Goal: Task Accomplishment & Management: Use online tool/utility

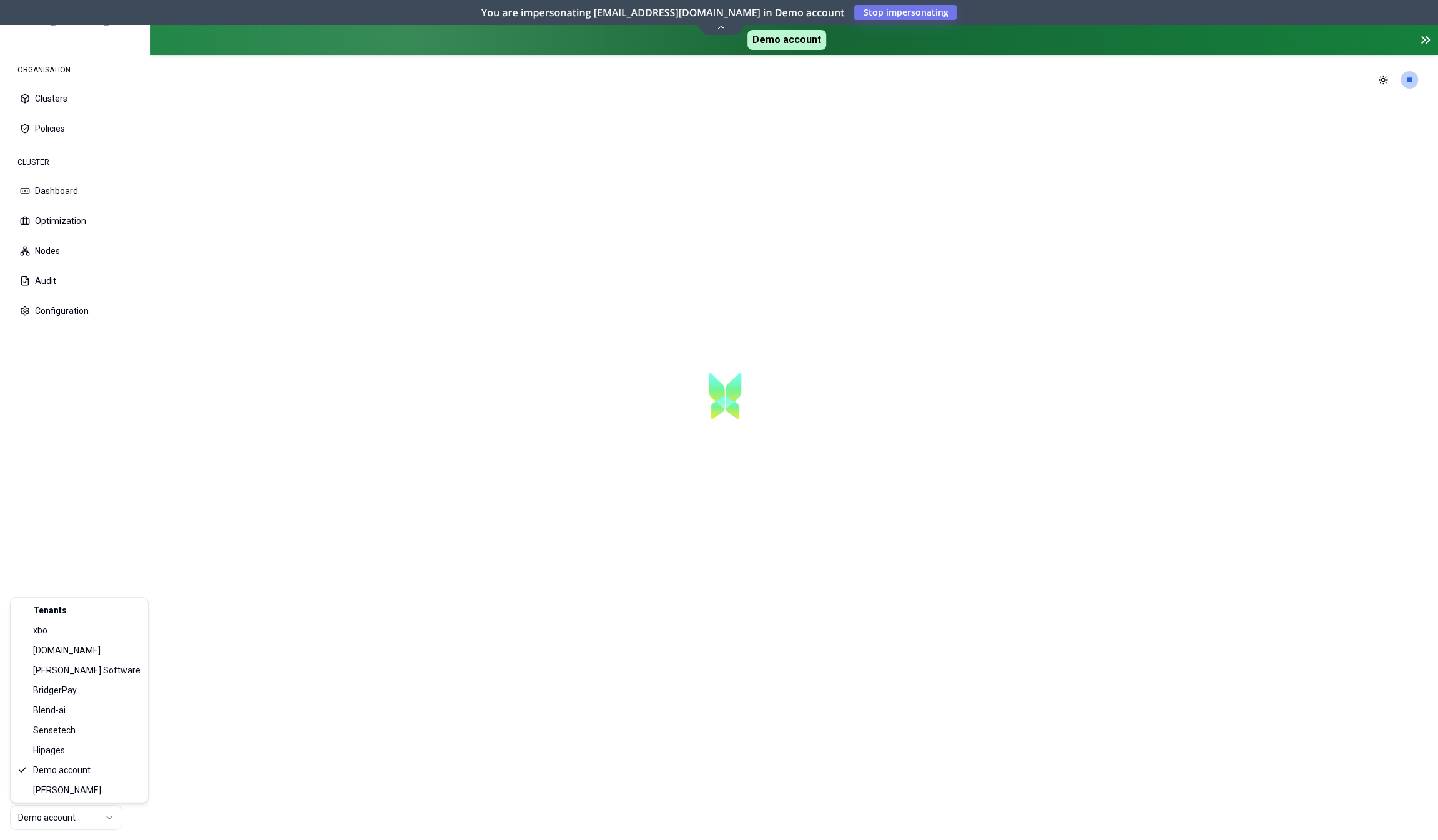
click at [80, 823] on html "ORGANISATION Clusters Policies CLUSTER Dashboard Optimization Nodes Audit Confi…" at bounding box center [719, 420] width 1438 height 840
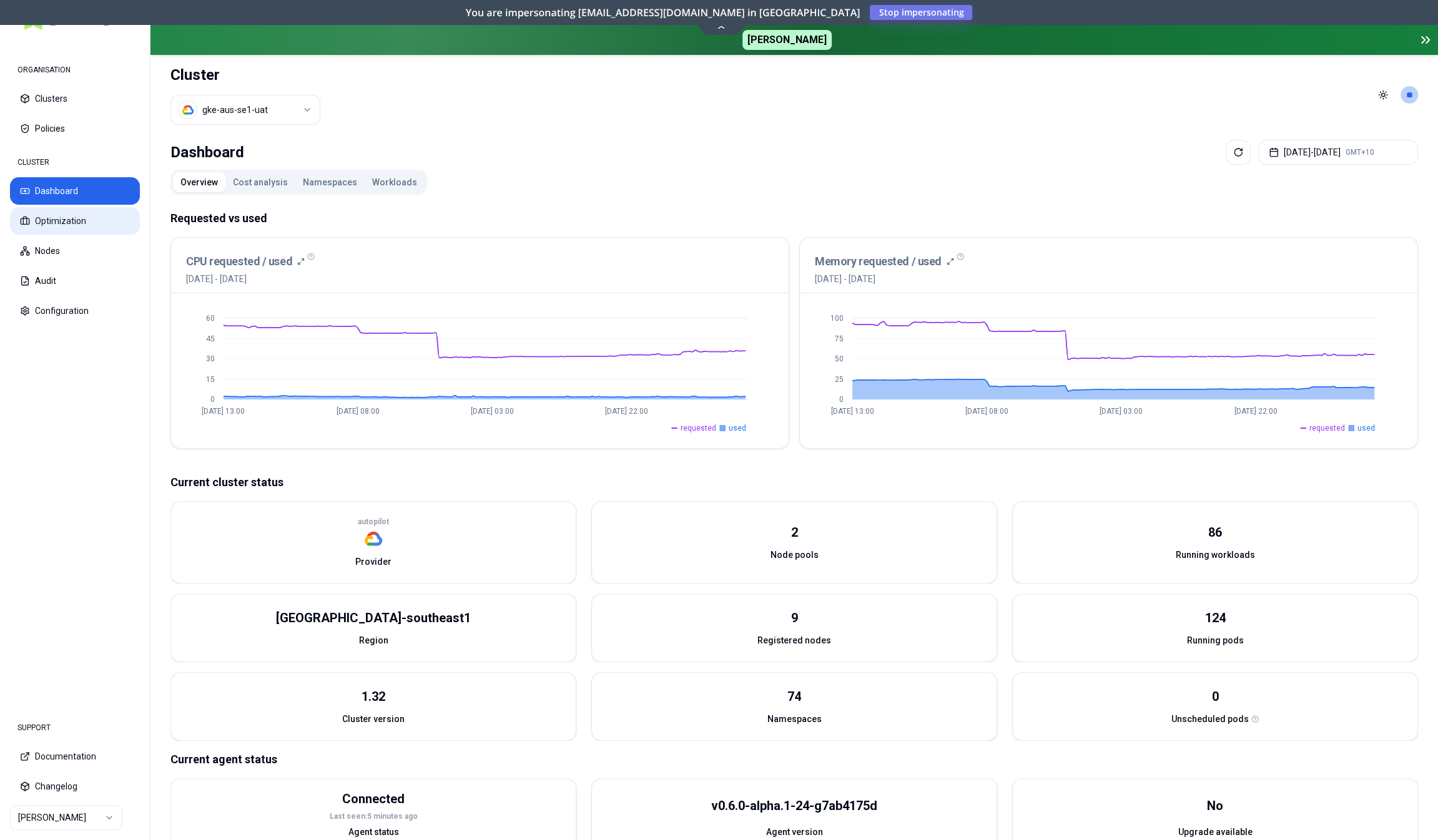
click at [58, 228] on button "Optimization" at bounding box center [75, 221] width 130 height 28
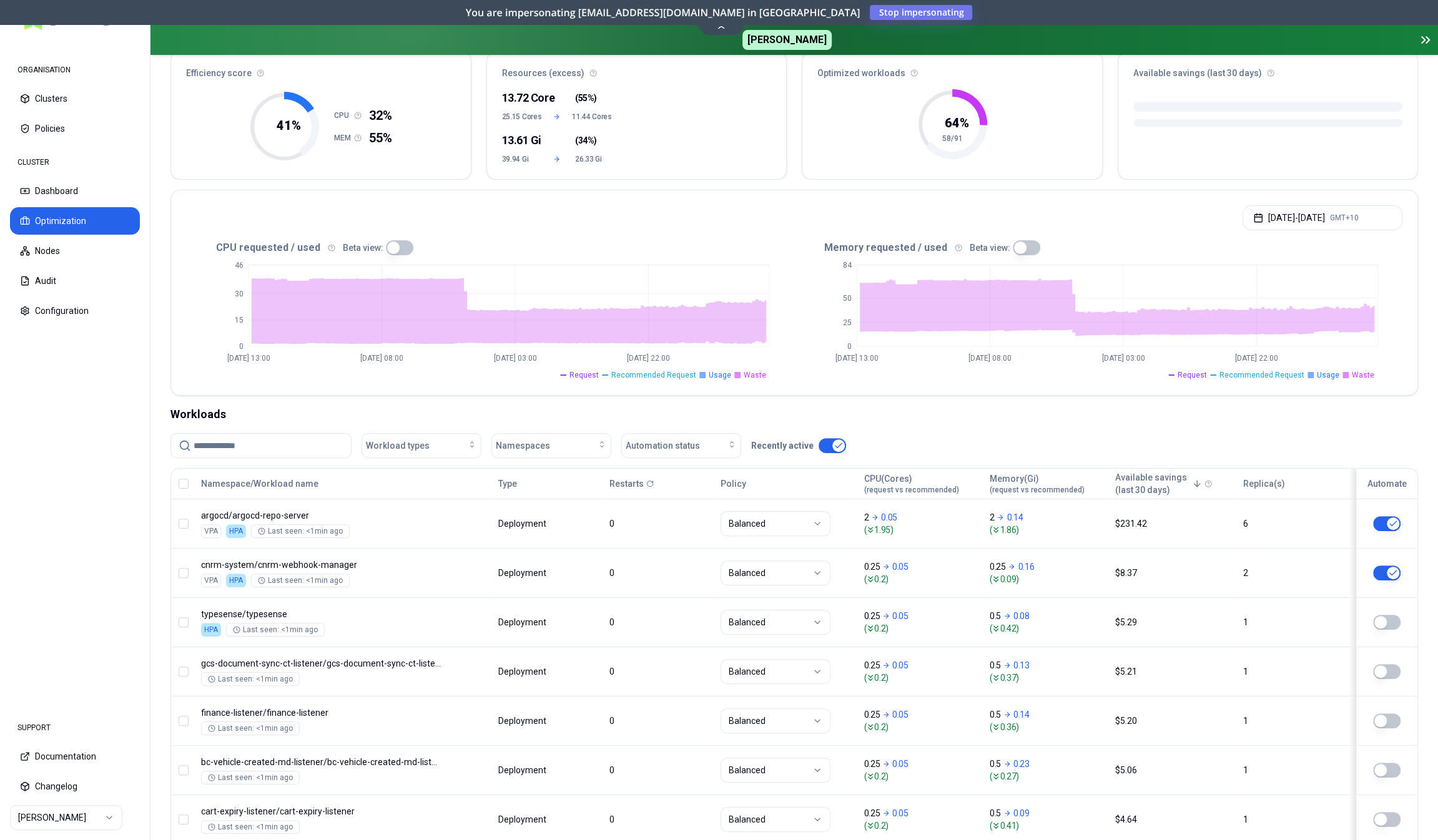
scroll to position [125, 0]
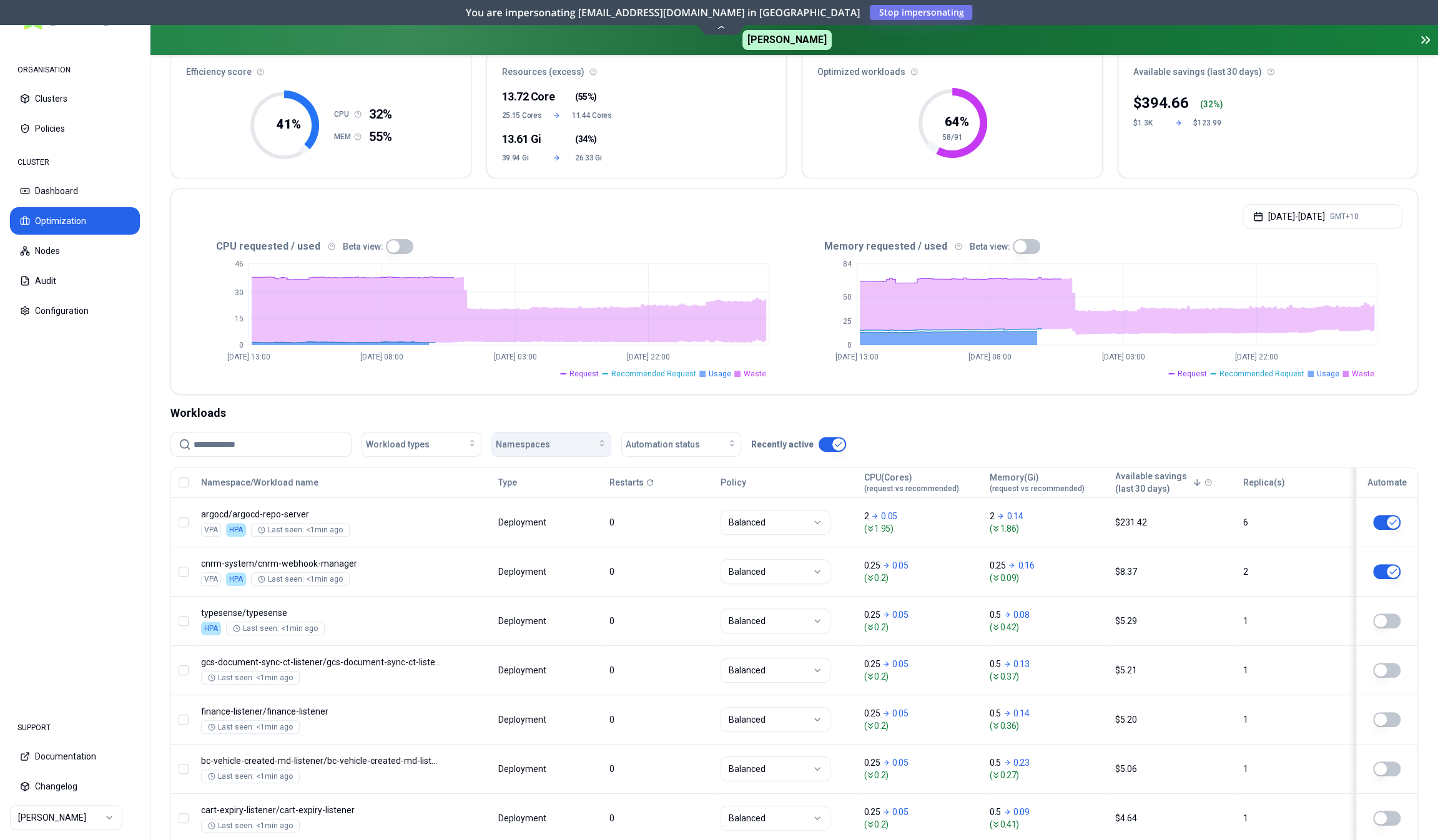
click at [550, 444] on div "Namespaces" at bounding box center [551, 444] width 111 height 12
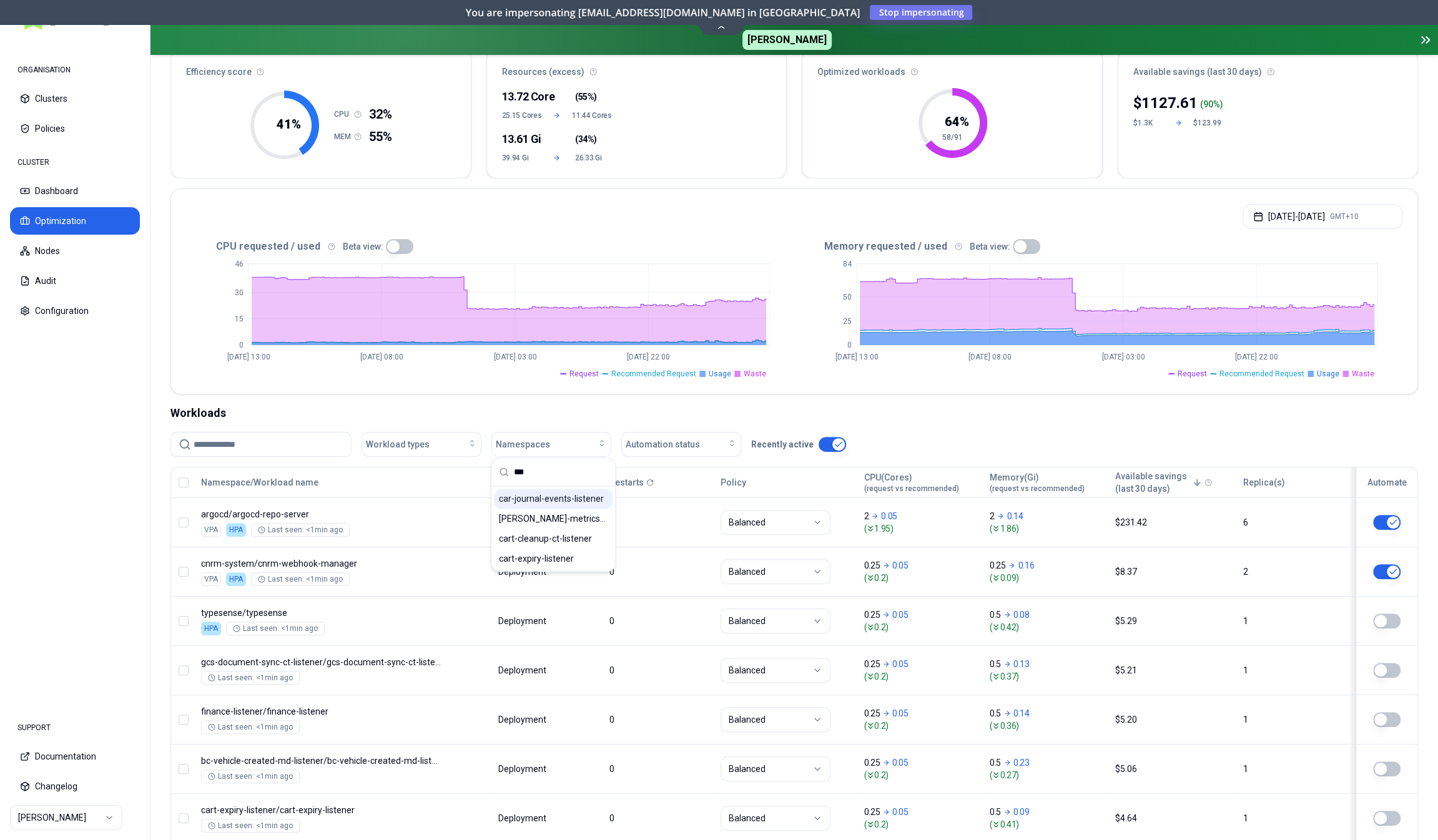
type input "***"
click at [560, 495] on span "car-journal-events-listener" at bounding box center [551, 498] width 105 height 12
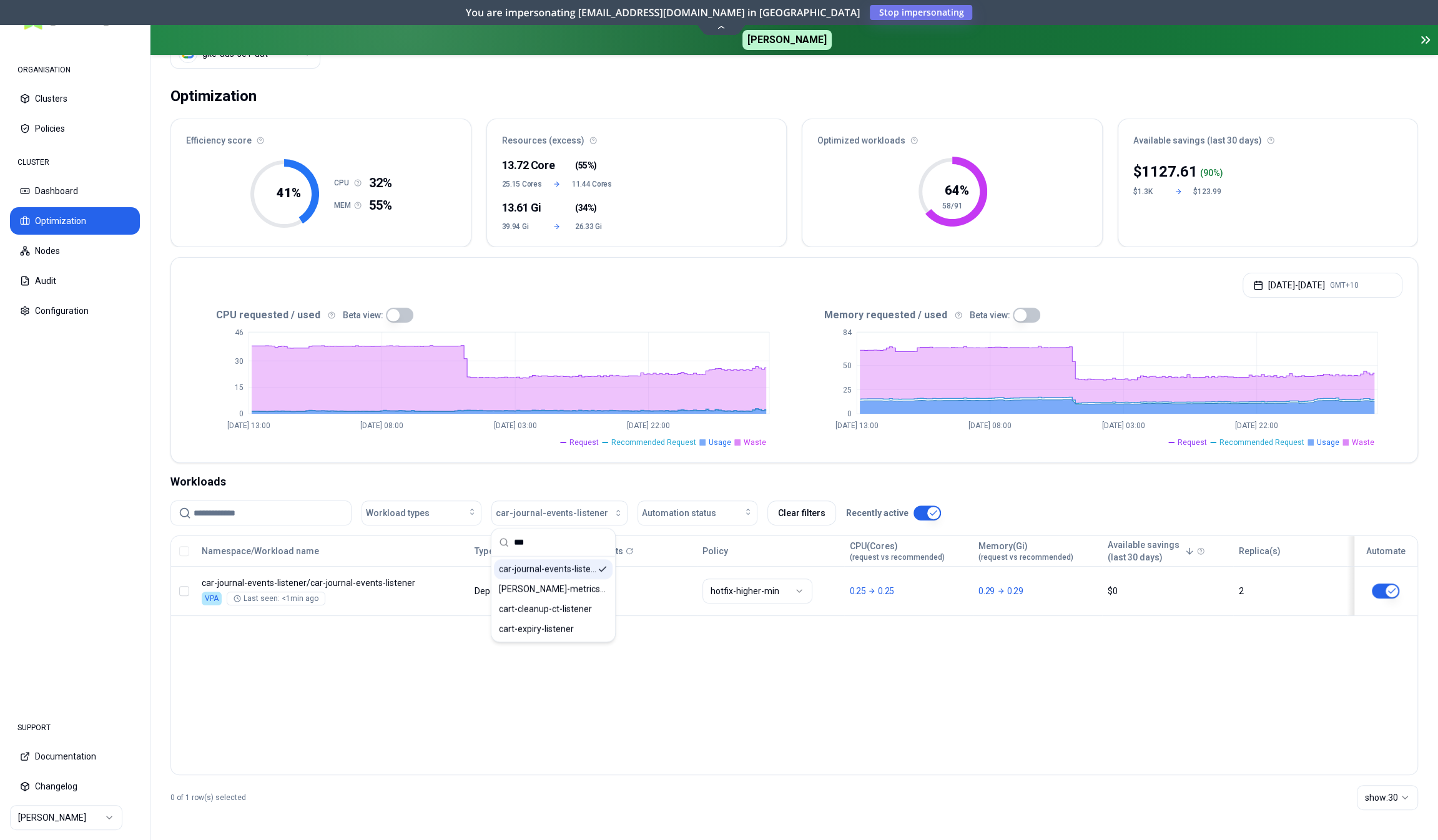
scroll to position [55, 0]
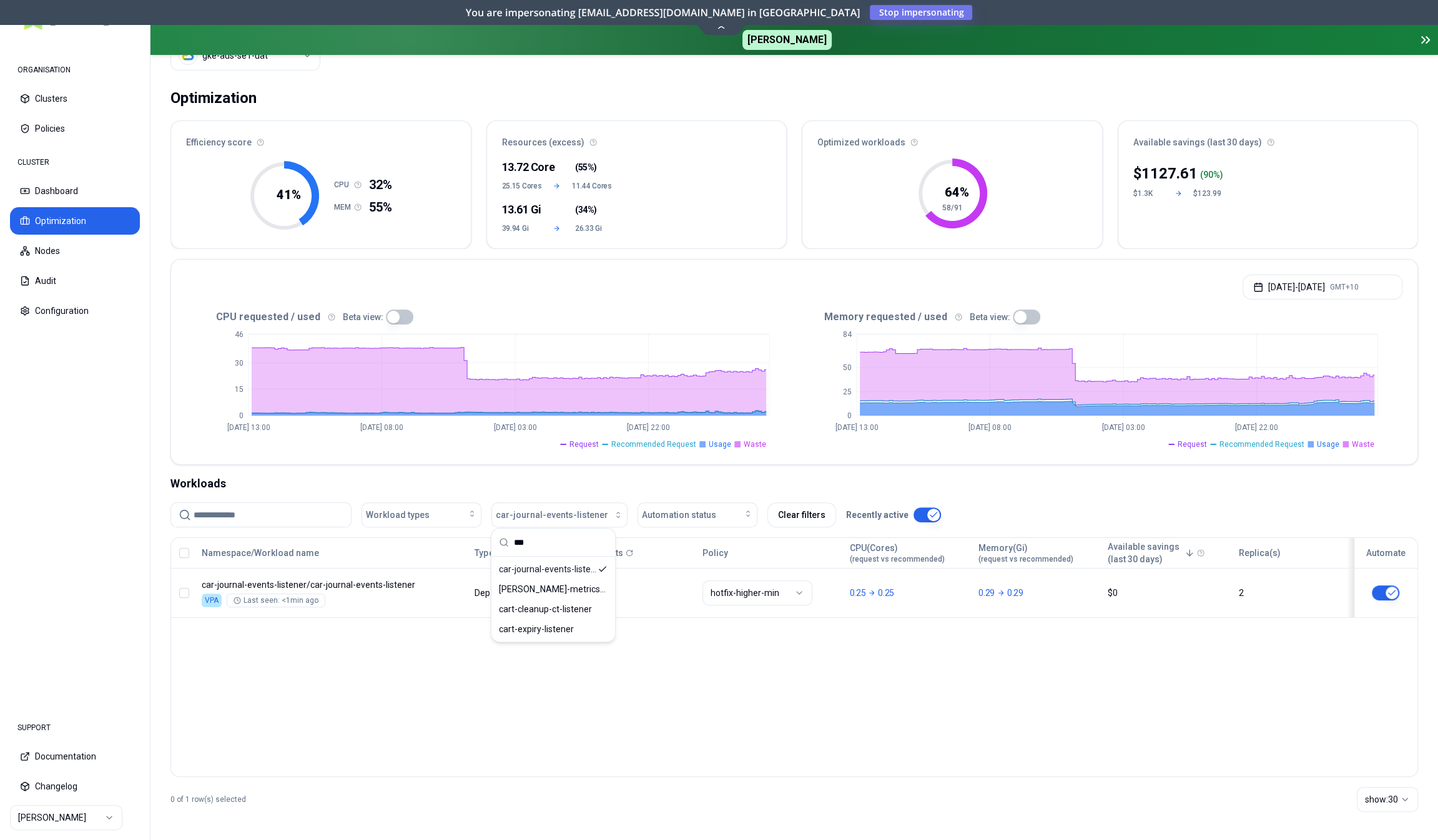
click at [460, 705] on div "Namespace/Workload name Type Restarts Policy CPU(Cores) (request vs recommended…" at bounding box center [794, 658] width 1247 height 240
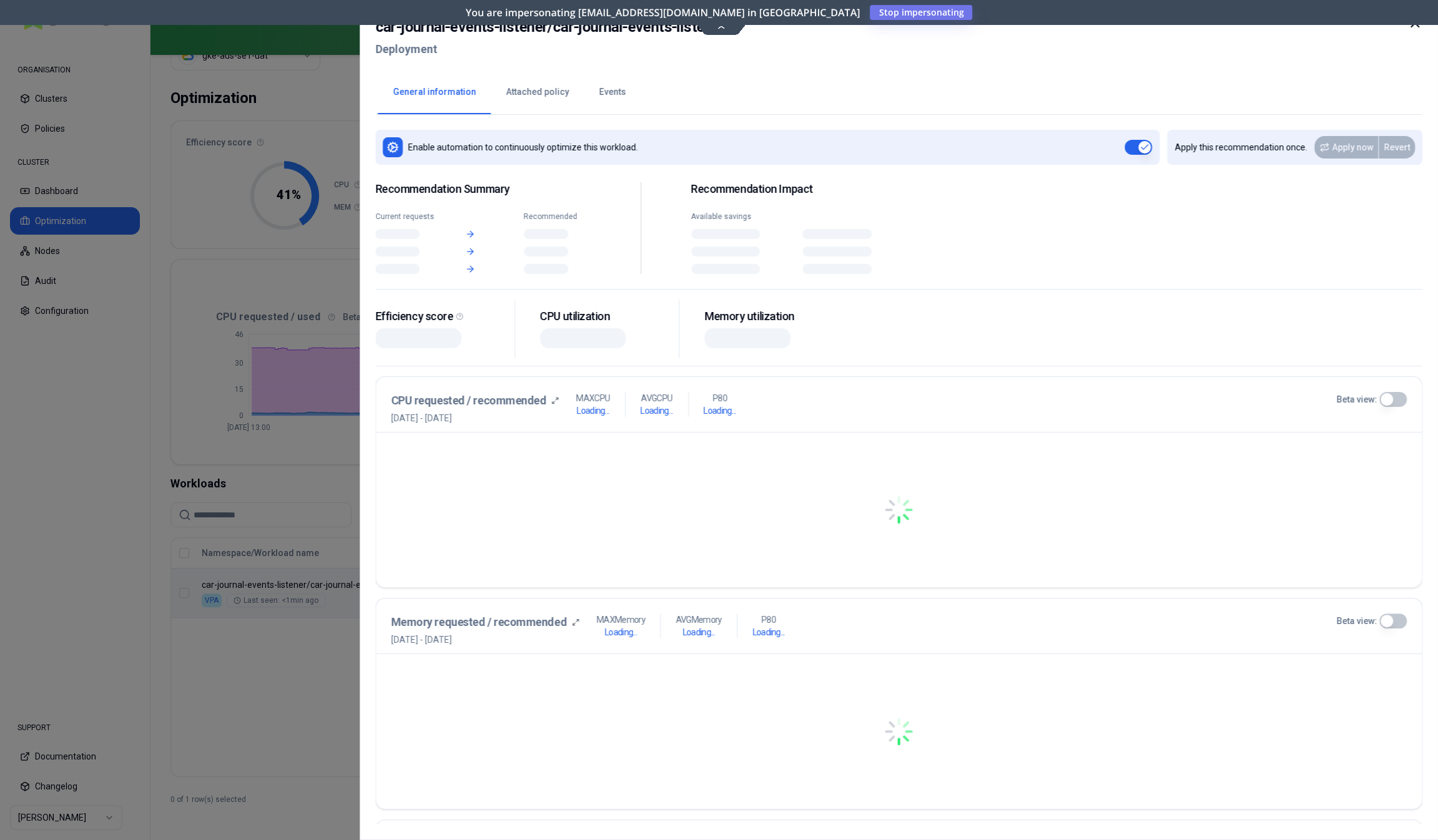
scroll to position [55, 0]
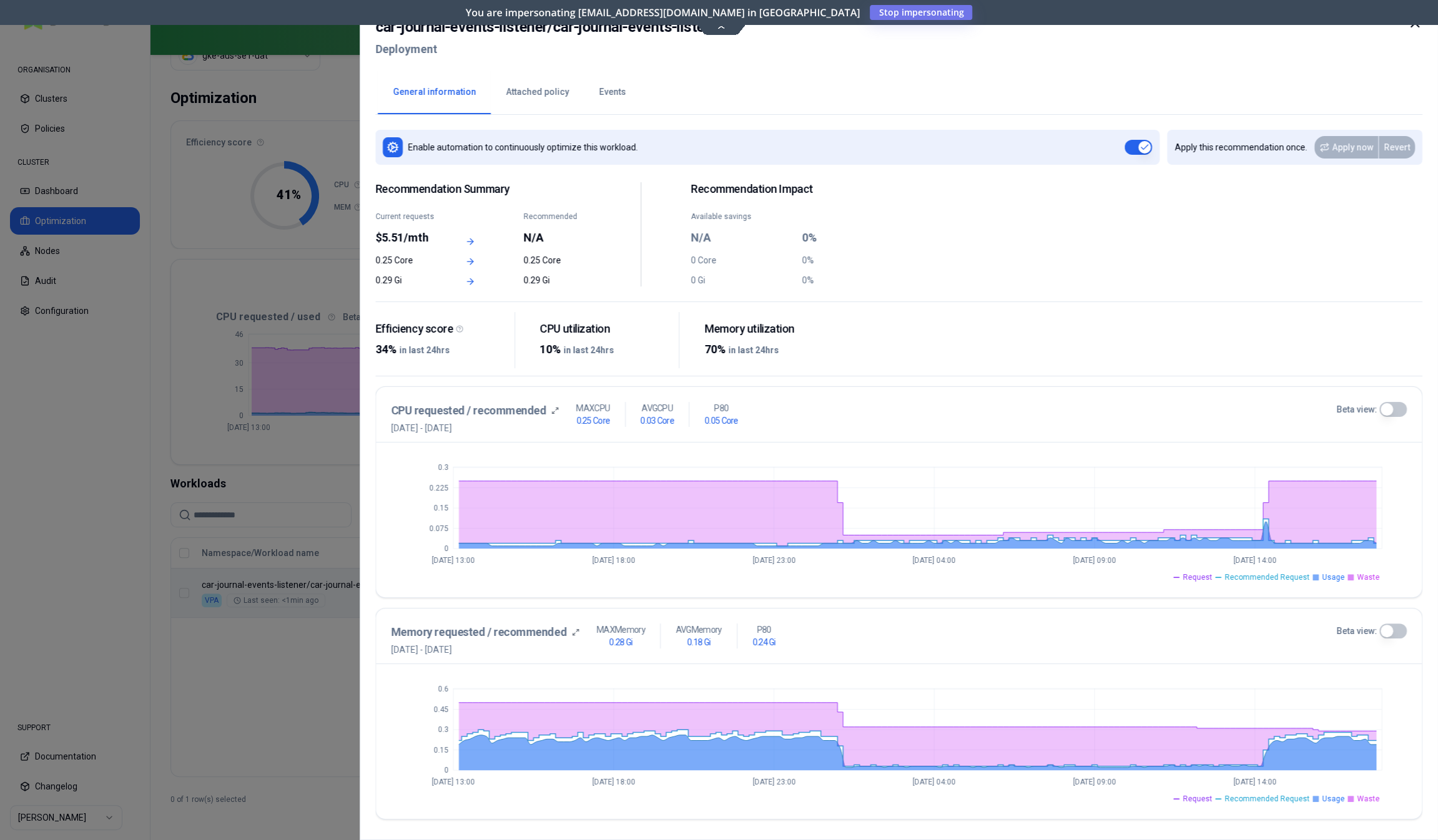
click at [594, 98] on button "Events" at bounding box center [612, 92] width 57 height 44
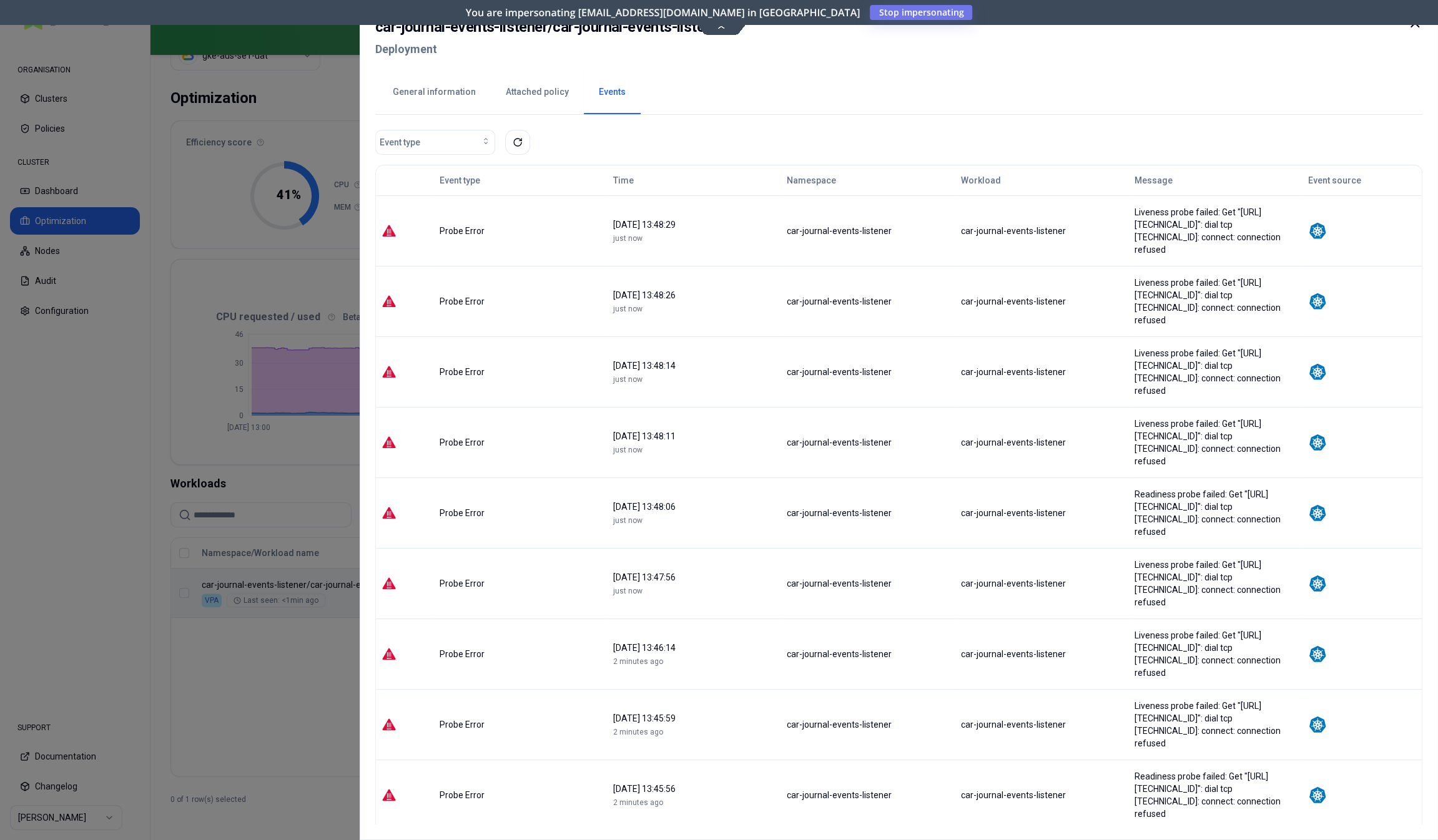
click at [467, 95] on button "General information" at bounding box center [434, 92] width 113 height 44
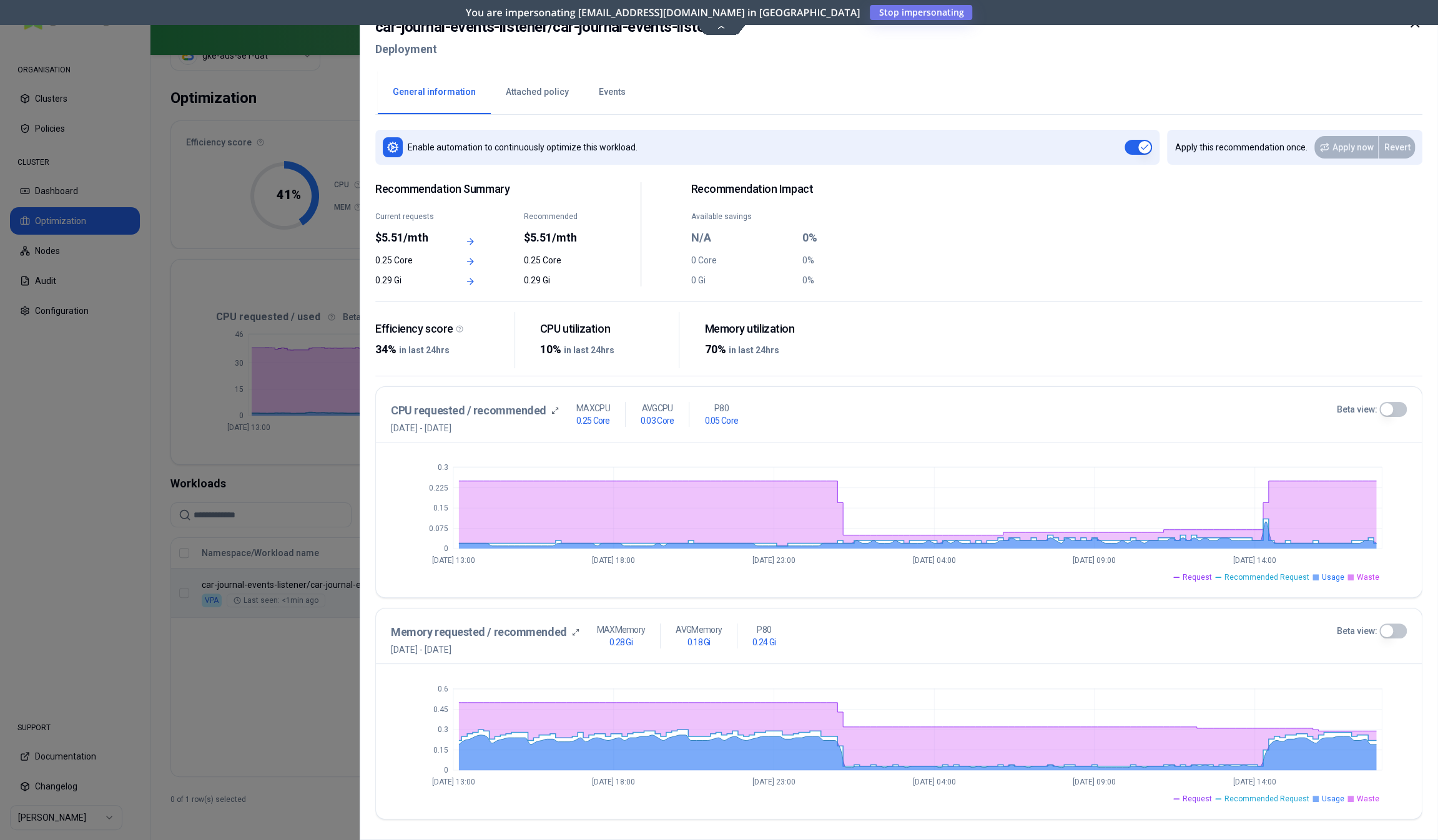
click at [605, 92] on button "Events" at bounding box center [612, 92] width 57 height 44
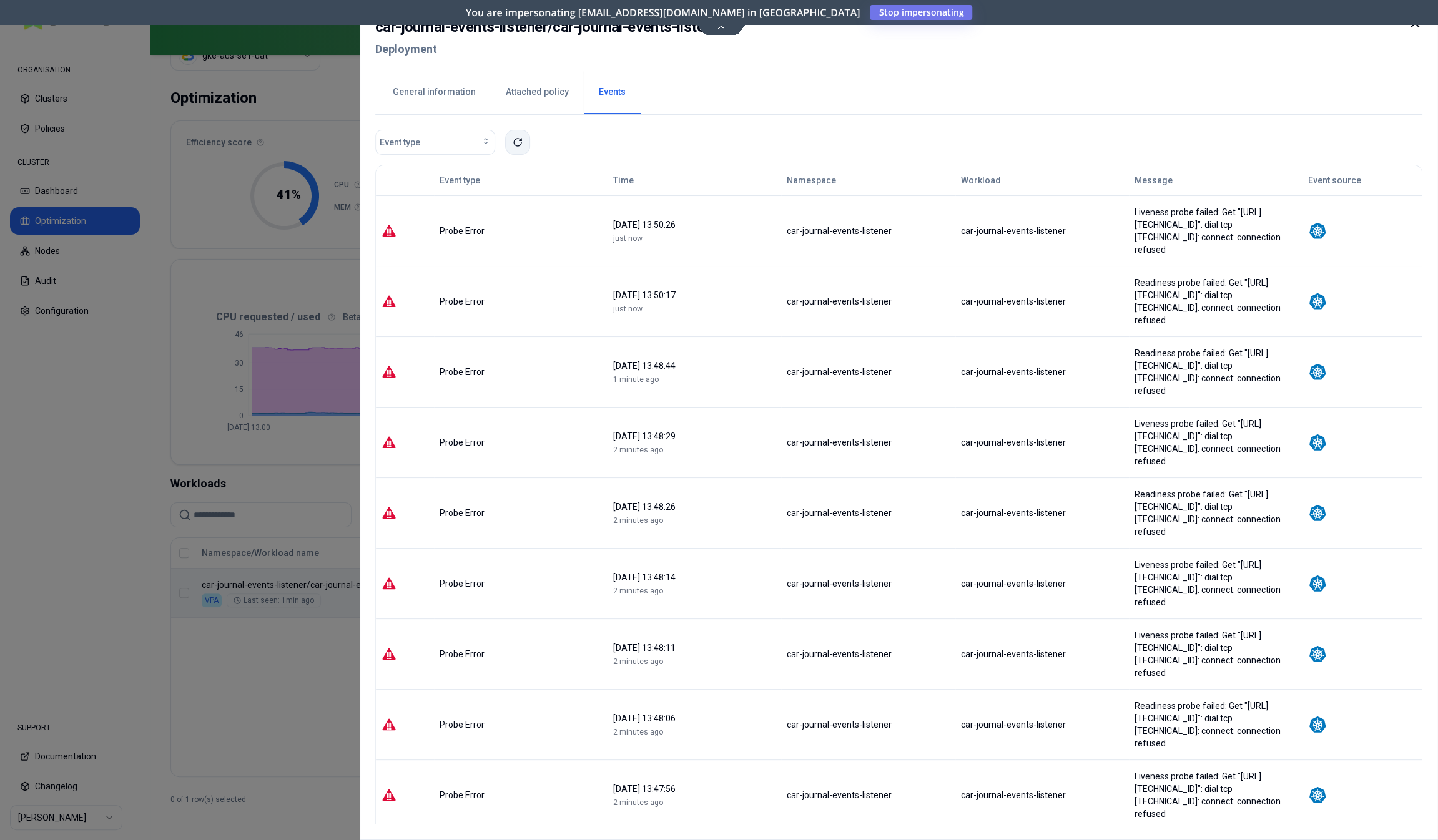
click at [524, 137] on button at bounding box center [517, 142] width 25 height 25
click at [520, 147] on button at bounding box center [517, 142] width 25 height 25
click at [530, 90] on button "Attached policy" at bounding box center [537, 92] width 93 height 44
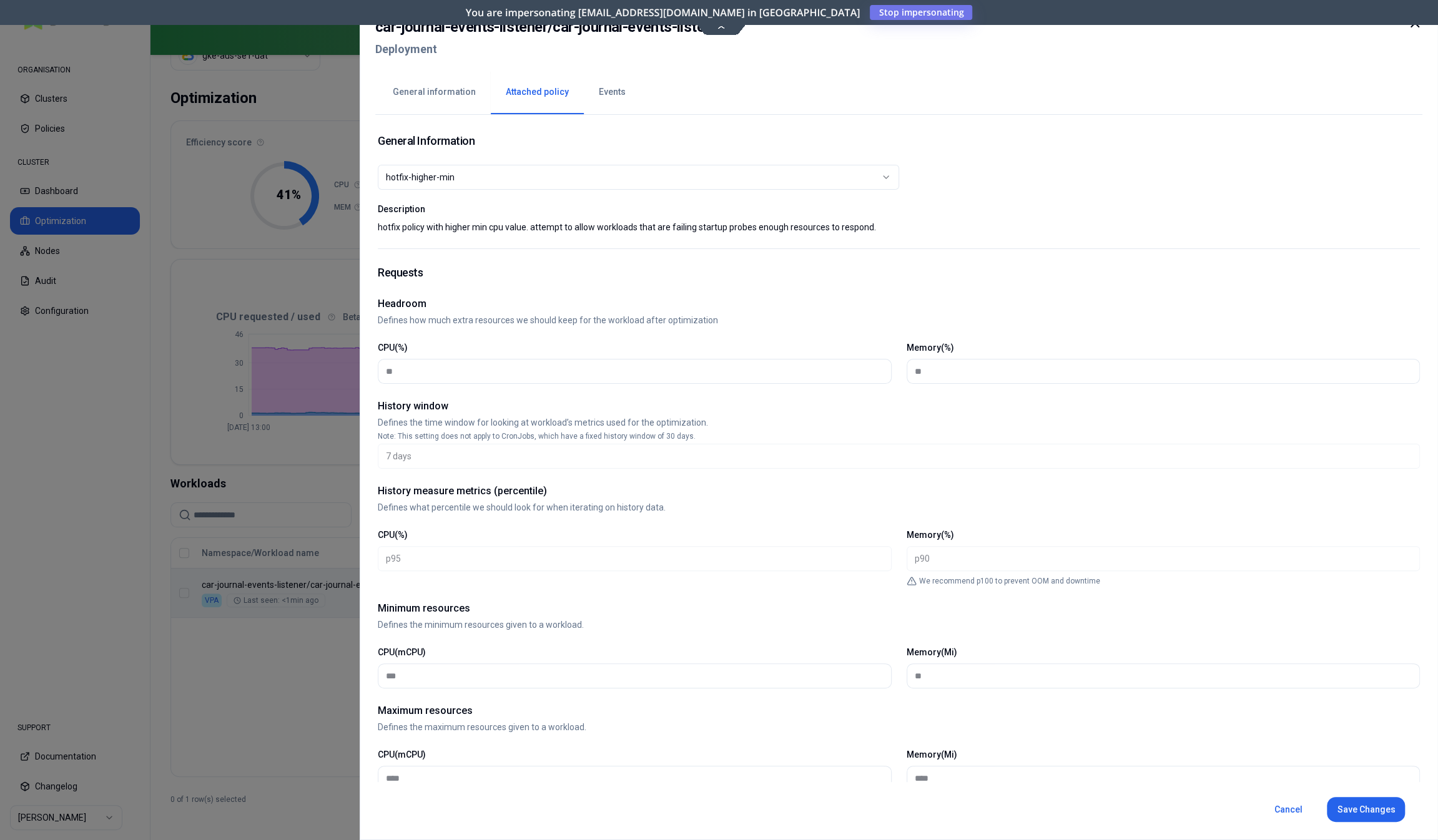
click at [575, 94] on button "Attached policy" at bounding box center [537, 92] width 93 height 44
click at [604, 97] on button "Events" at bounding box center [612, 92] width 57 height 44
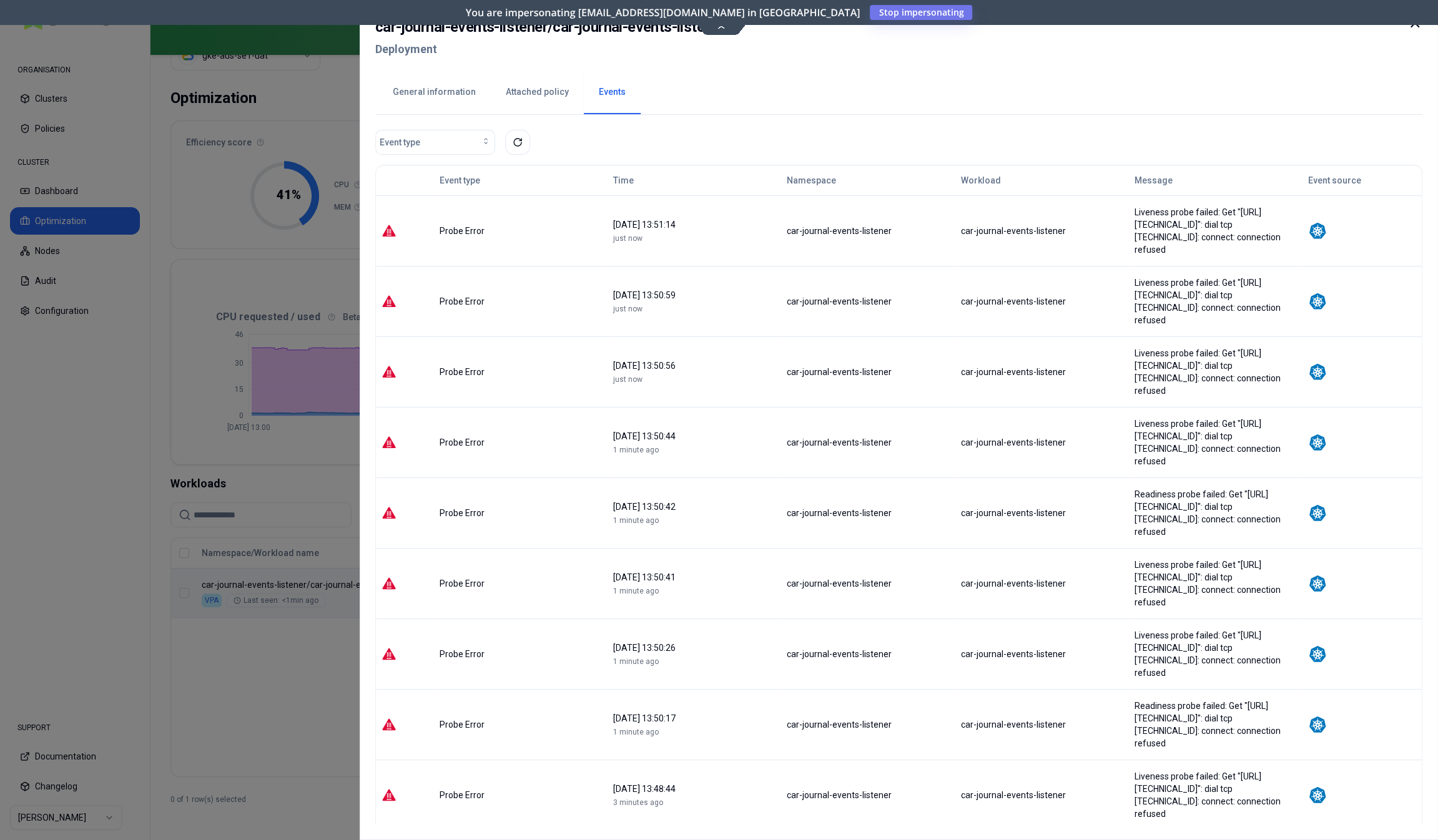
click at [562, 27] on h2 "car-journal-events-listener / car-journal-events-listener" at bounding box center [550, 26] width 350 height 22
drag, startPoint x: 562, startPoint y: 27, endPoint x: 676, endPoint y: 32, distance: 114.1
click at [676, 32] on h2 "car-journal-events-listener / car-journal-events-listener" at bounding box center [550, 26] width 350 height 22
copy h2 "car-journal-events-listener"
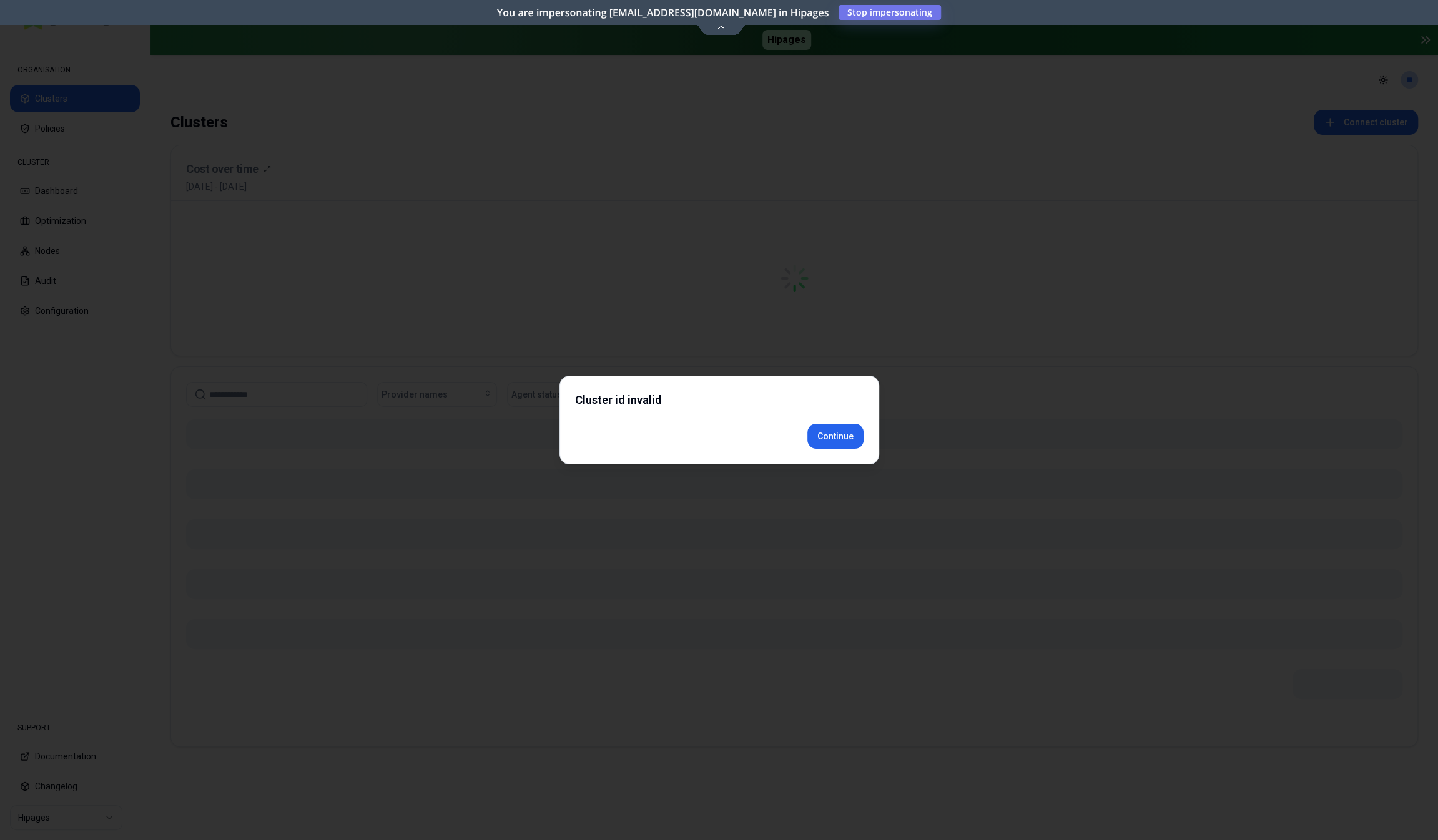
click at [829, 451] on div "Cluster id invalid Continue" at bounding box center [720, 420] width 320 height 89
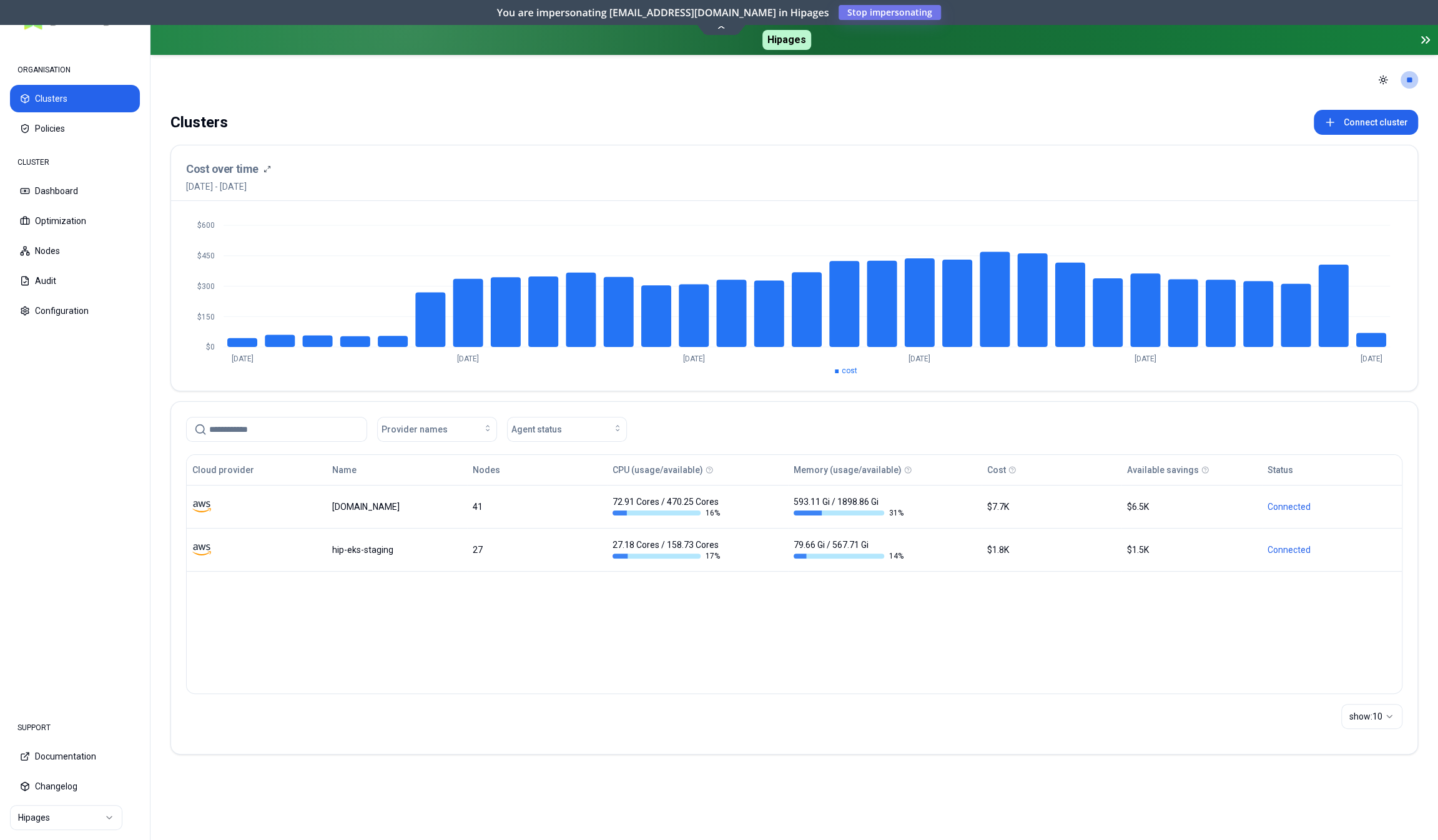
click at [71, 813] on html "ORGANISATION Clusters Policies CLUSTER Dashboard Optimization Nodes Audit Confi…" at bounding box center [719, 420] width 1438 height 840
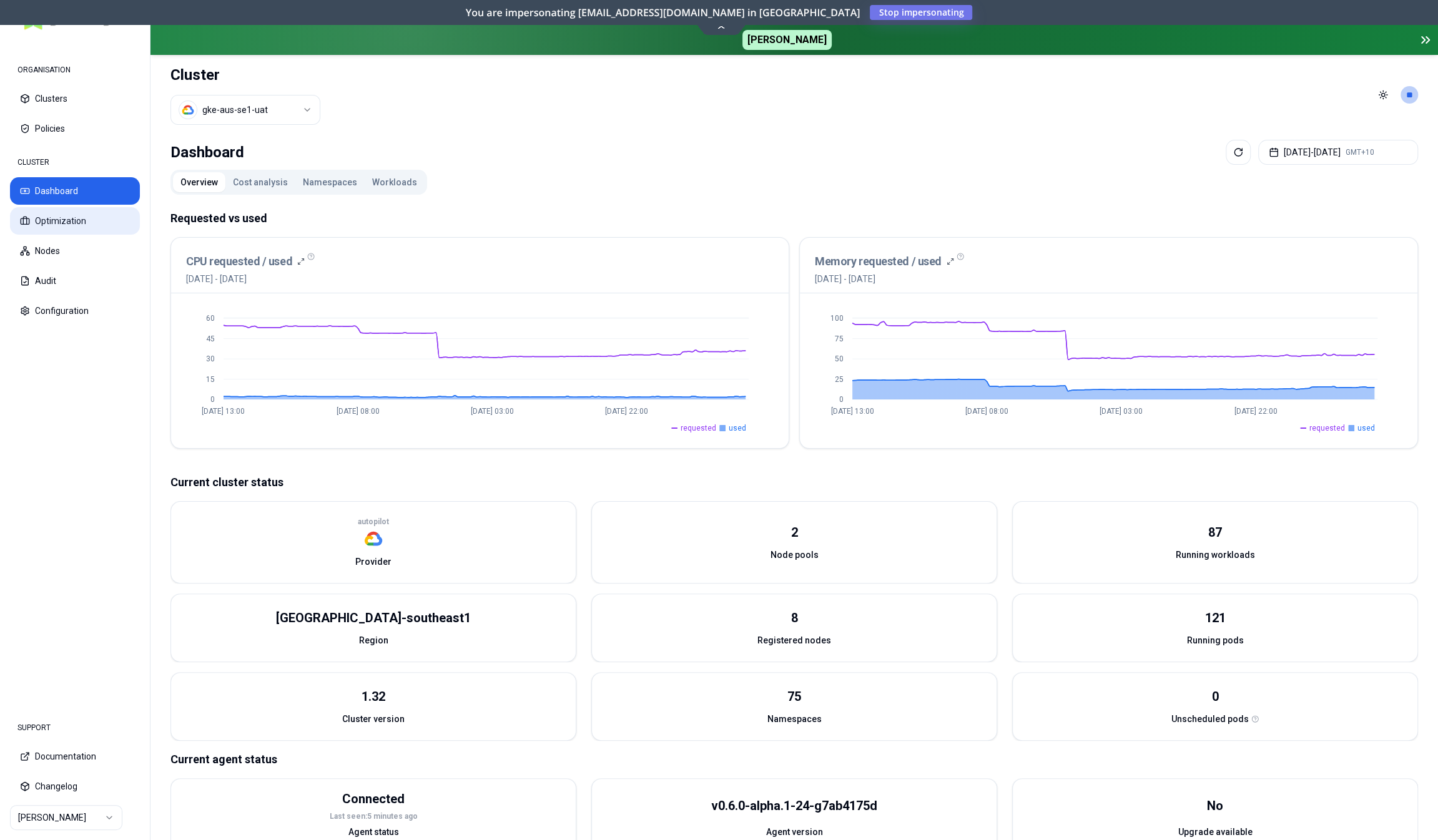
click at [68, 214] on button "Optimization" at bounding box center [75, 221] width 130 height 28
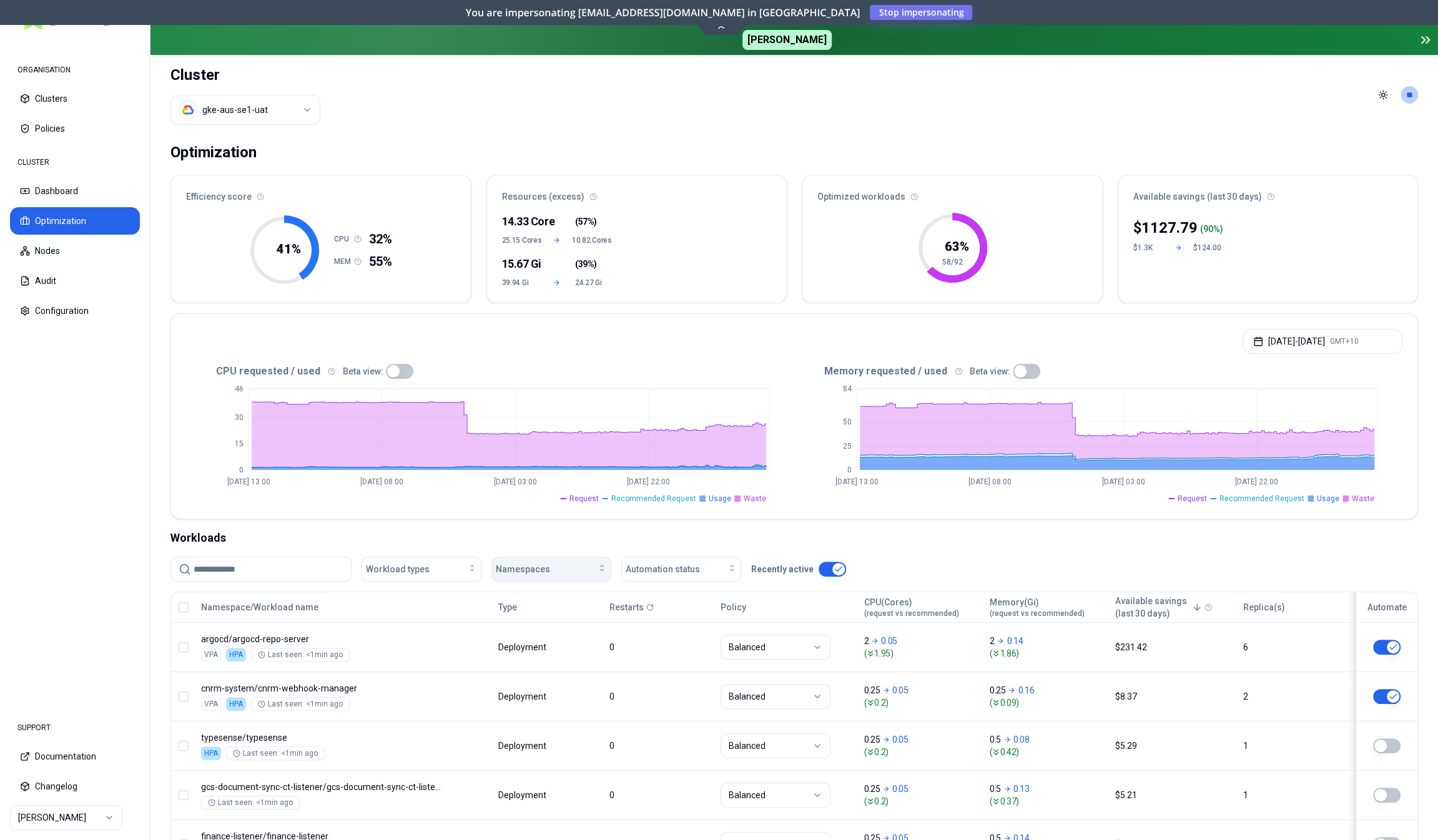
click at [524, 567] on span "Namespaces" at bounding box center [523, 569] width 55 height 12
type input "******"
click at [528, 620] on span "ct-event-transform-listener" at bounding box center [553, 623] width 108 height 12
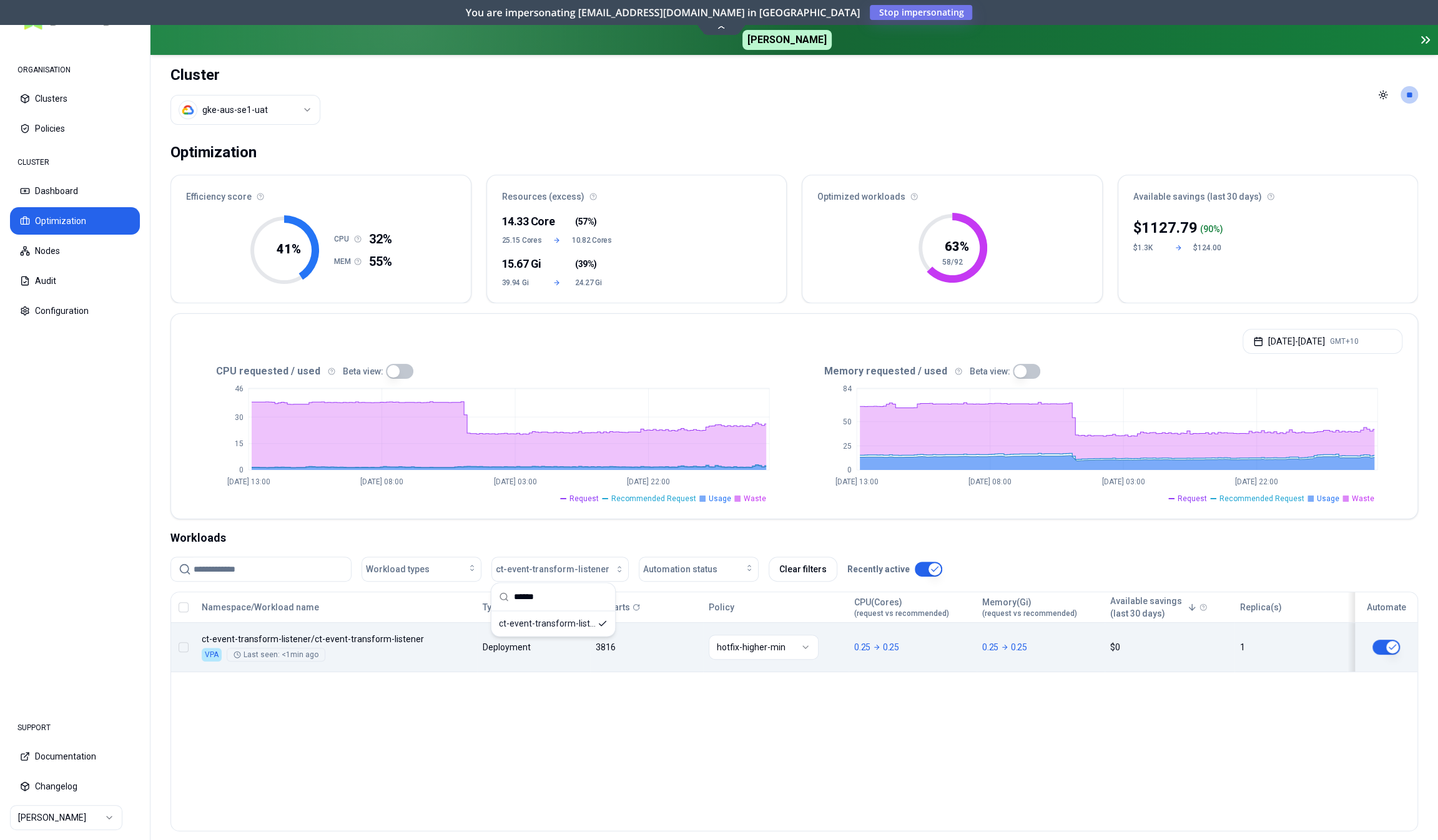
click at [449, 635] on div "Namespace/Workload name Type Restarts Policy CPU(Cores) (request vs recommended…" at bounding box center [795, 632] width 1247 height 80
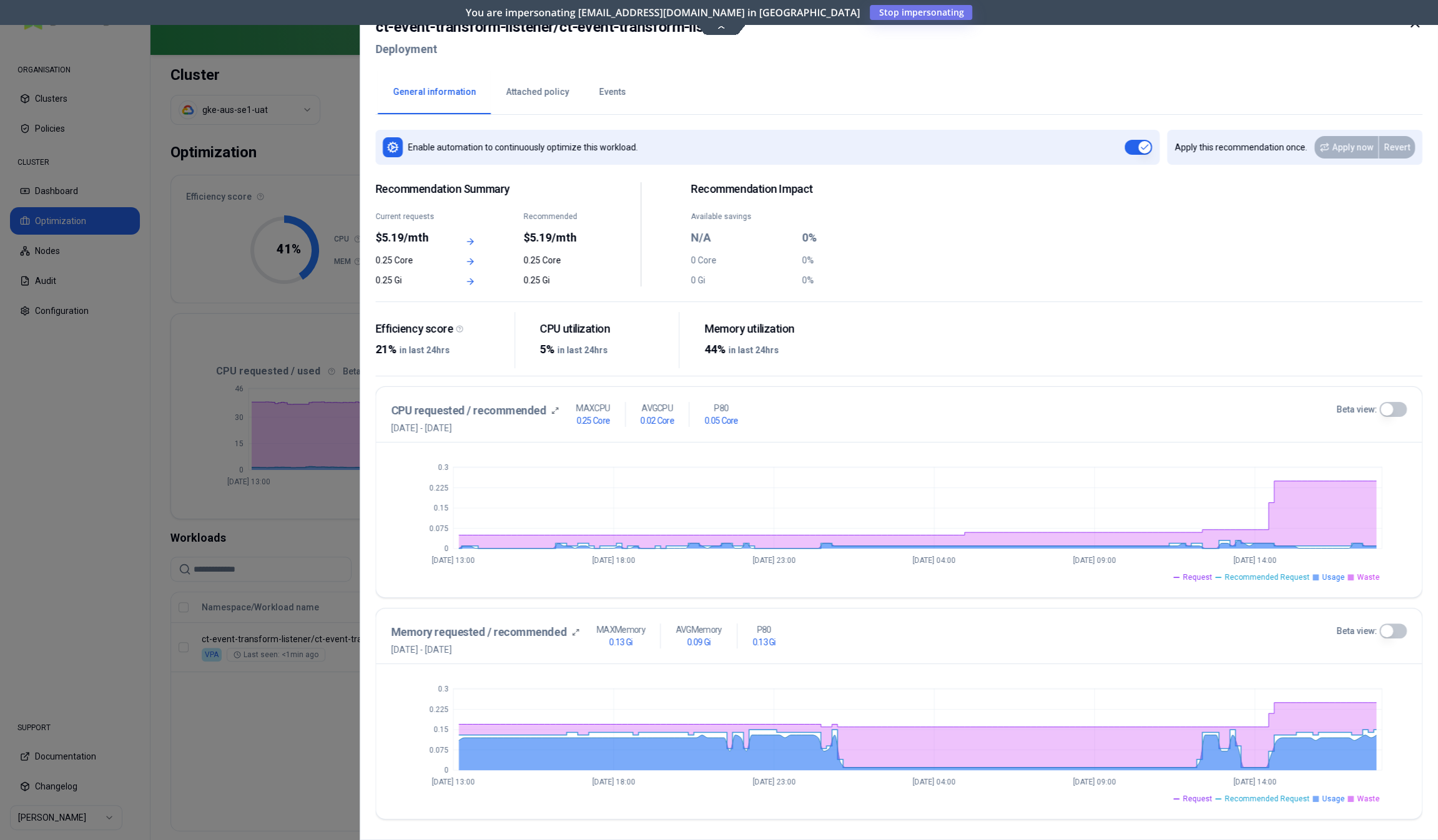
click at [603, 91] on button "Events" at bounding box center [612, 92] width 57 height 44
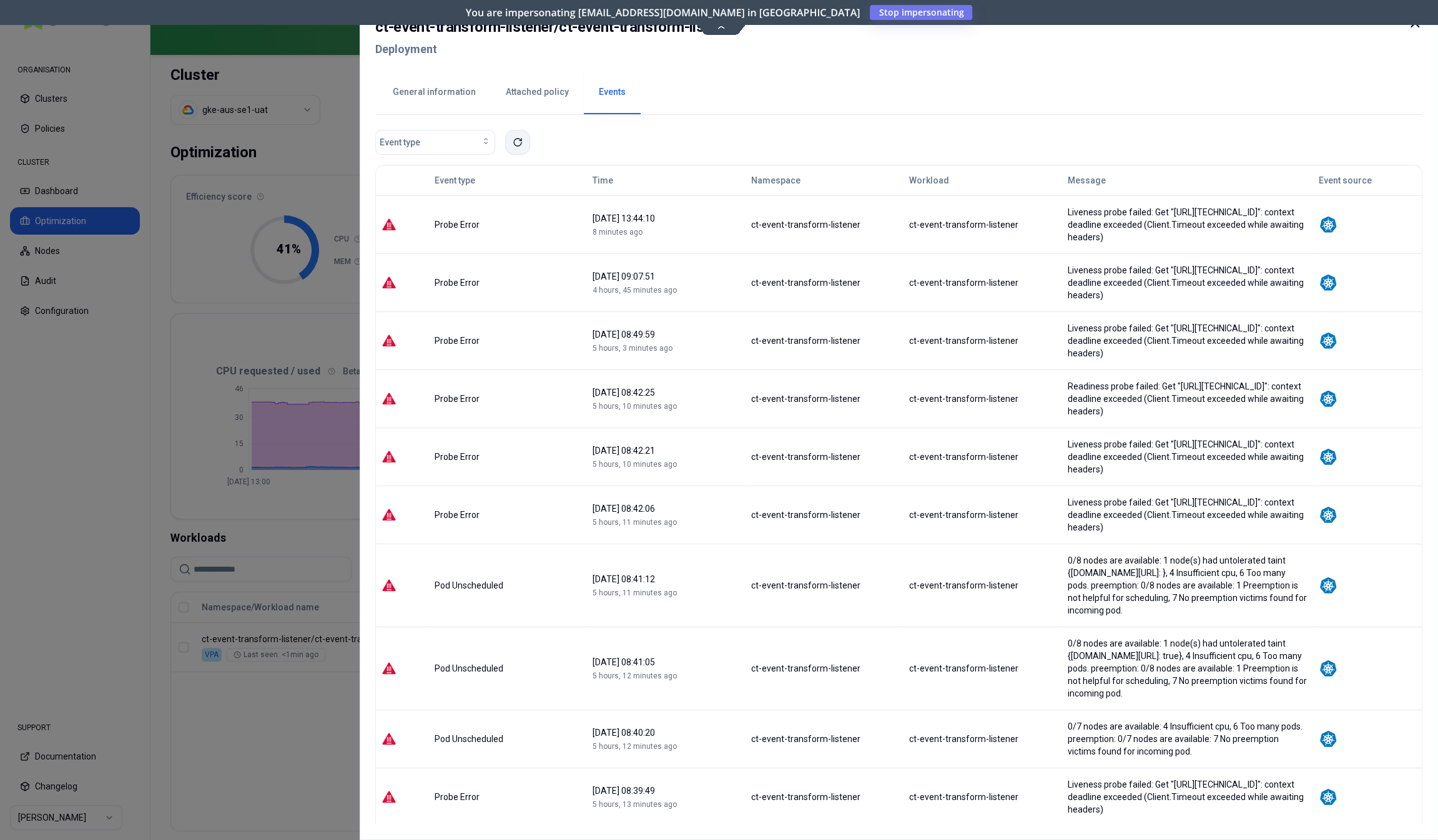
click at [526, 141] on button at bounding box center [517, 142] width 25 height 25
click at [558, 31] on h2 "ct-event-transform-listener / ct-event-transform-listener" at bounding box center [557, 26] width 362 height 22
drag, startPoint x: 558, startPoint y: 31, endPoint x: 684, endPoint y: 31, distance: 126.0
click at [684, 31] on h2 "ct-event-transform-listener / ct-event-transform-listener" at bounding box center [557, 26] width 362 height 22
copy h2 "ct-event-transform-listener"
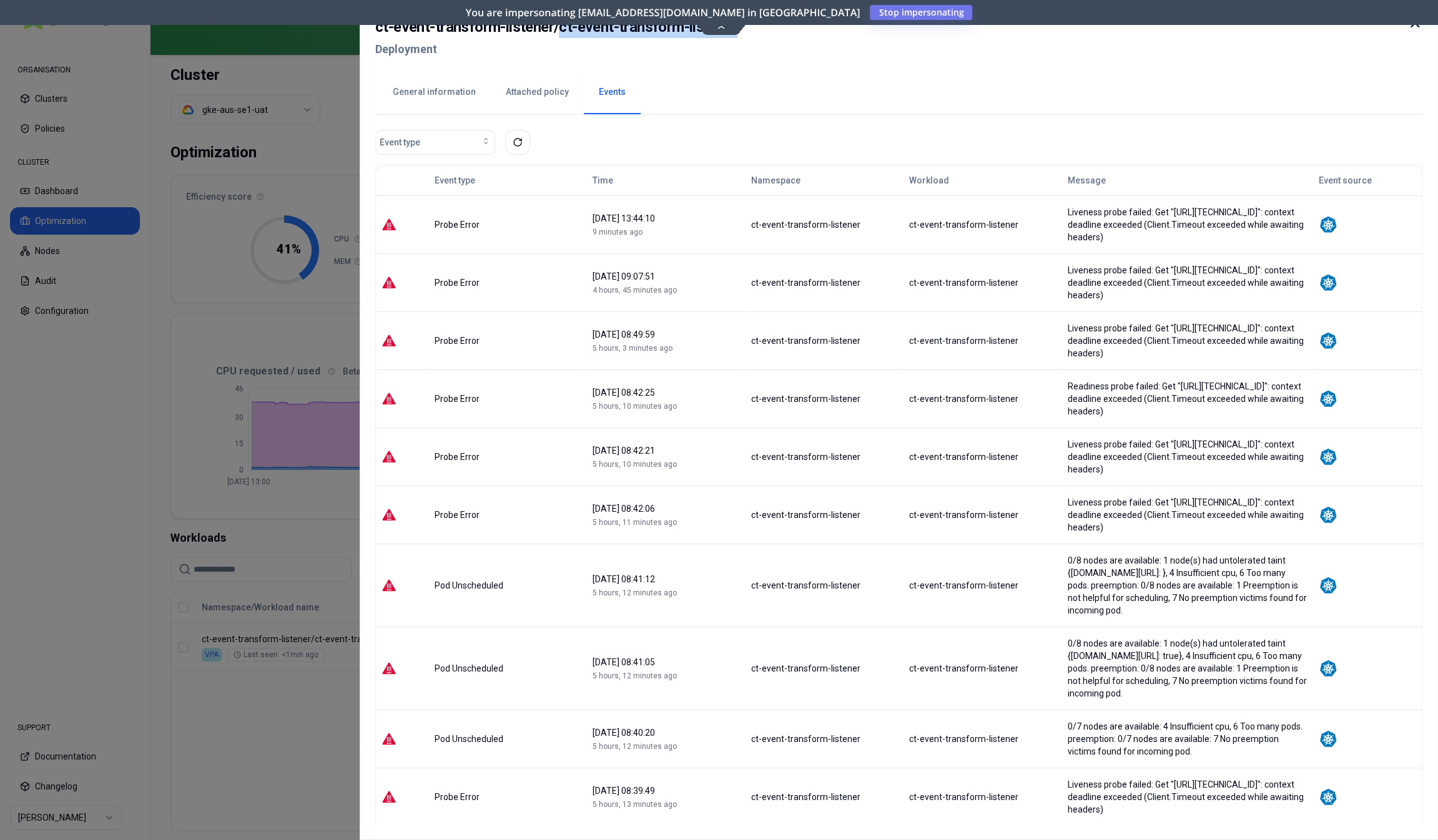
click at [291, 716] on div at bounding box center [719, 420] width 1438 height 840
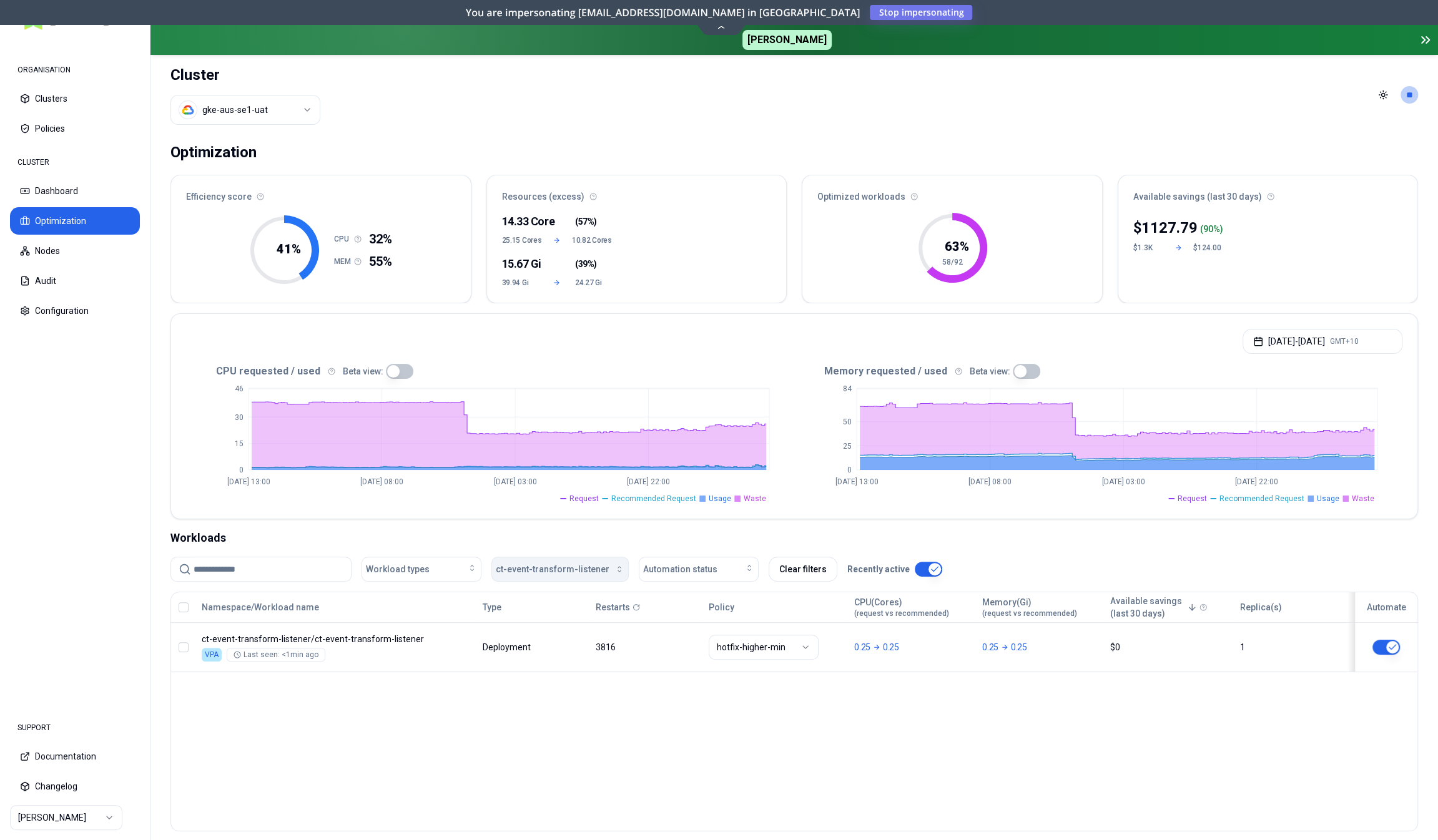
click at [520, 572] on span "ct-event-transform-listener" at bounding box center [552, 569] width 114 height 12
type input "***"
click at [526, 624] on span "active-campaign-bulk-update-listener" at bounding box center [553, 623] width 108 height 12
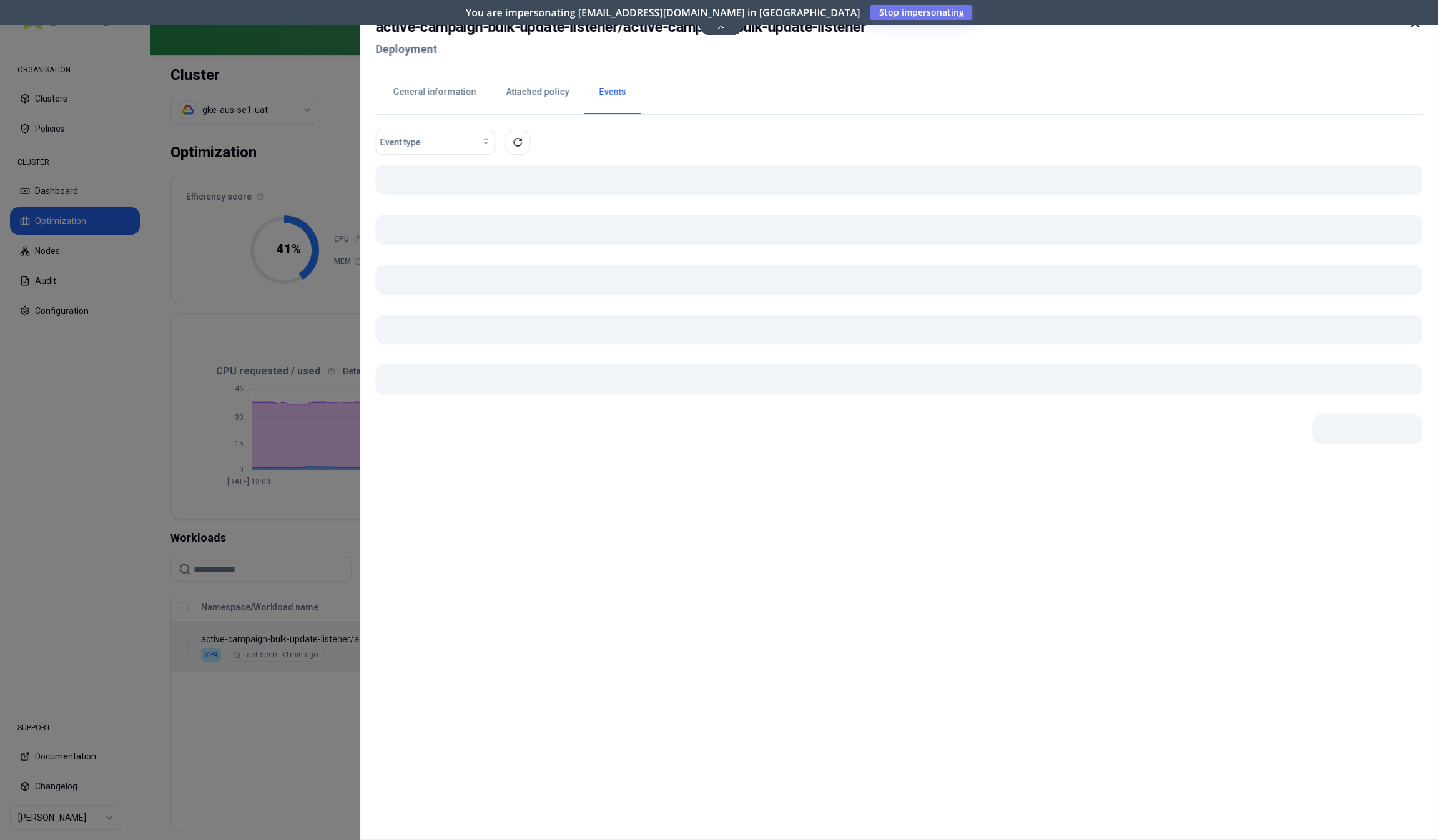
click at [469, 641] on div "Namespace/Workload name Type Restarts Policy CPU(Cores) (request vs recommended…" at bounding box center [795, 632] width 1247 height 80
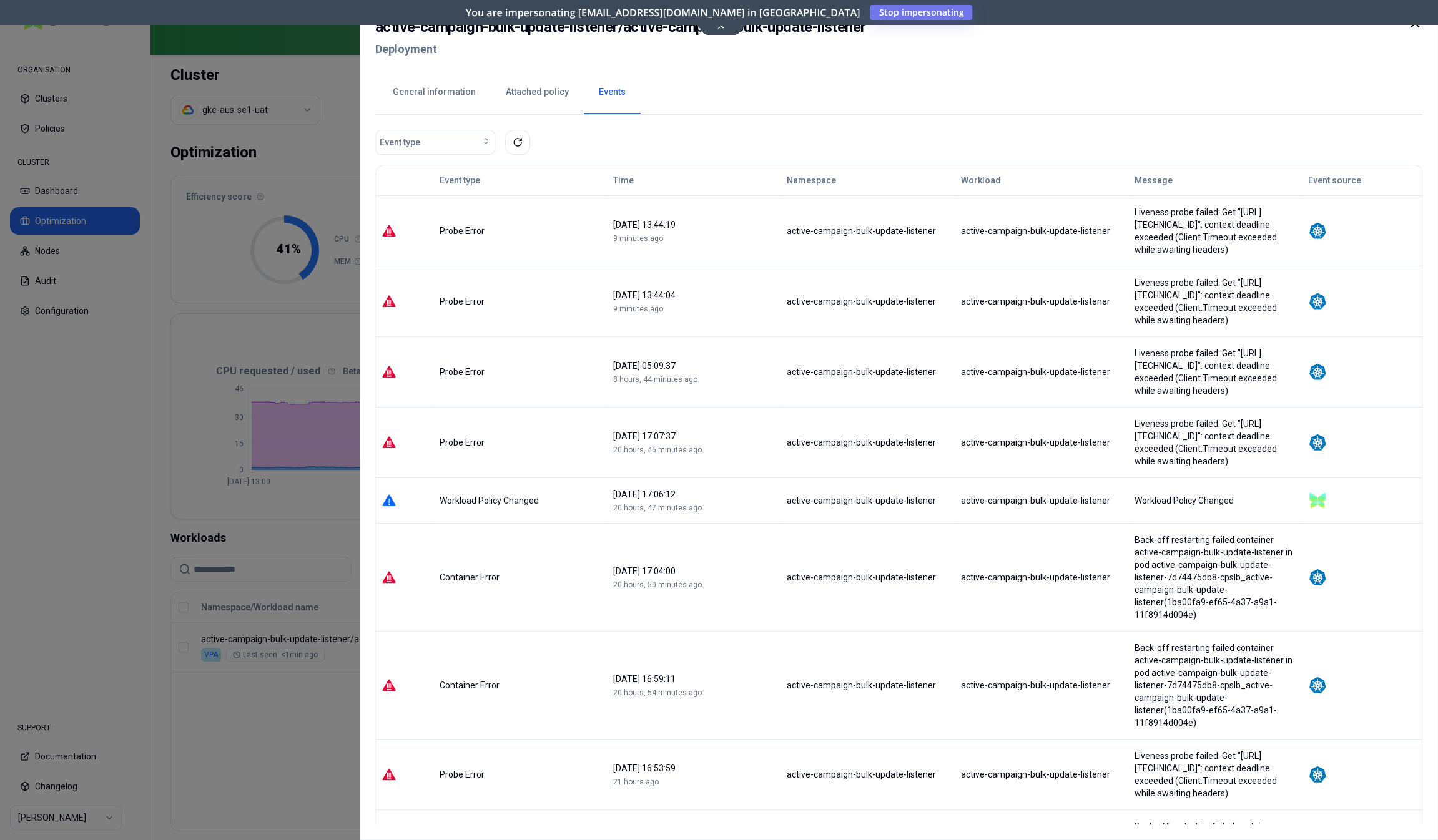
click at [318, 807] on div at bounding box center [719, 420] width 1438 height 840
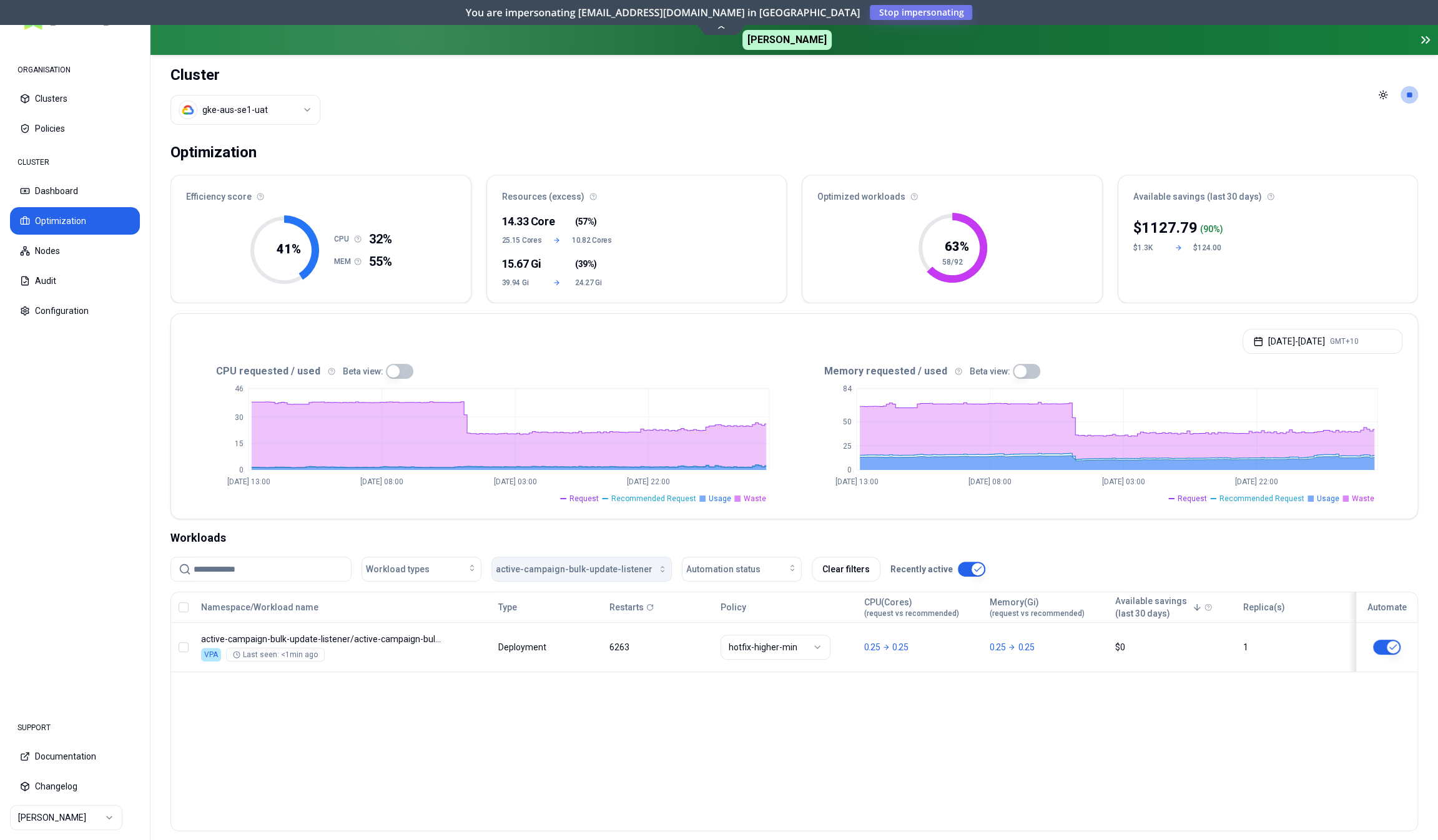
click at [530, 576] on button "active-campaign-bulk-update-listener" at bounding box center [582, 569] width 180 height 25
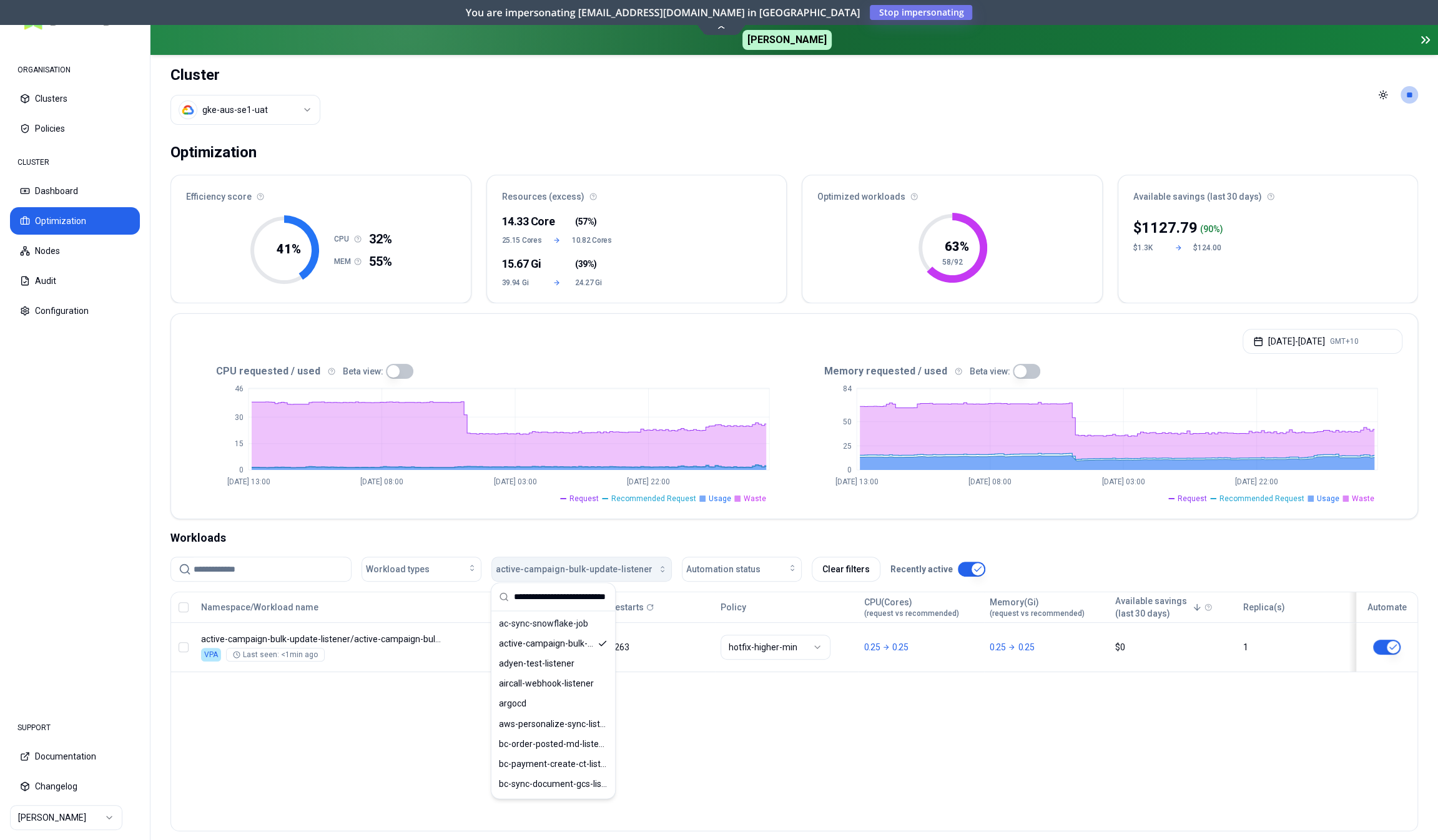
scroll to position [0, 20]
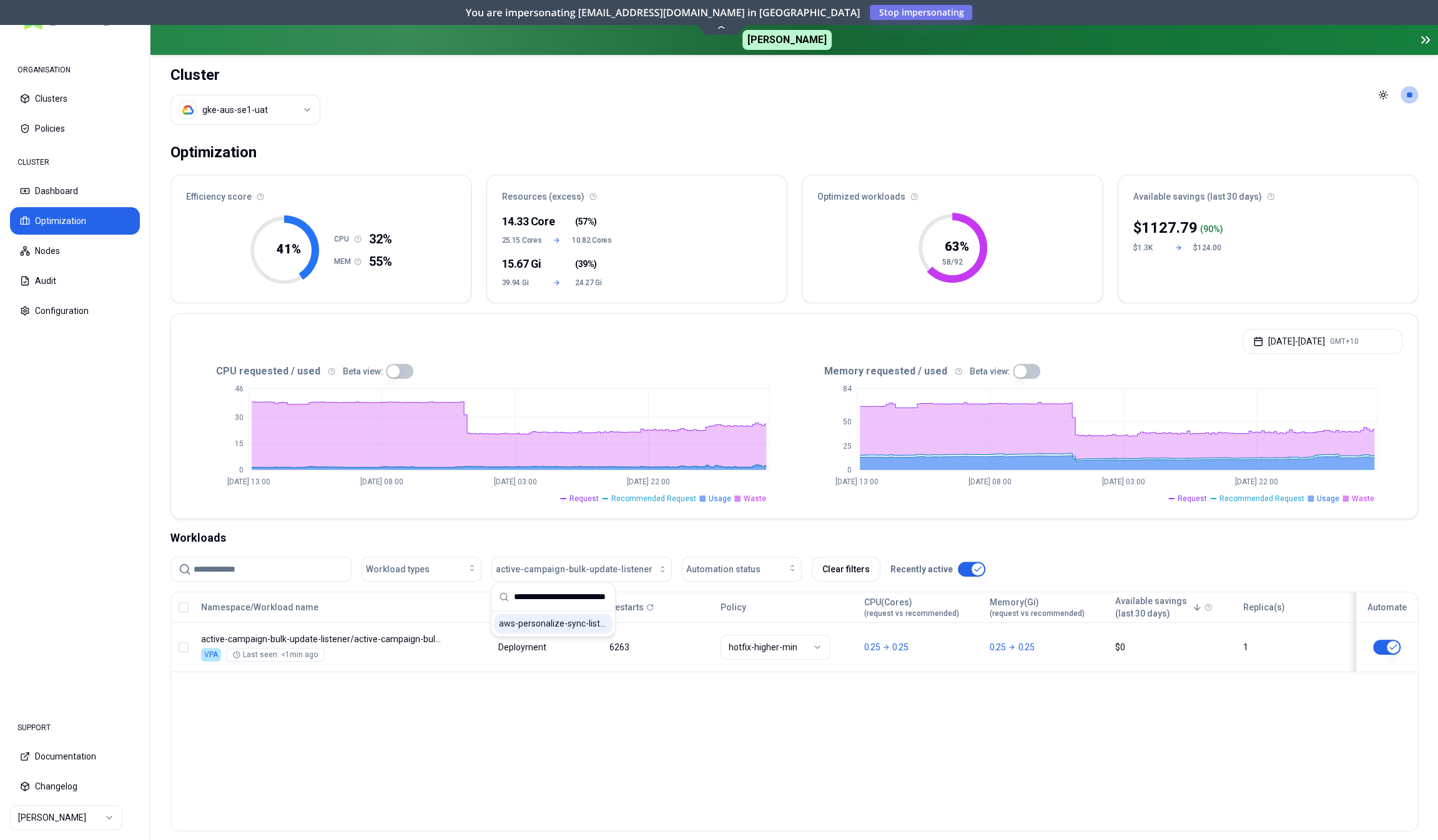
type input "**********"
click at [536, 619] on span "aws-personalize-sync-listener" at bounding box center [553, 623] width 108 height 12
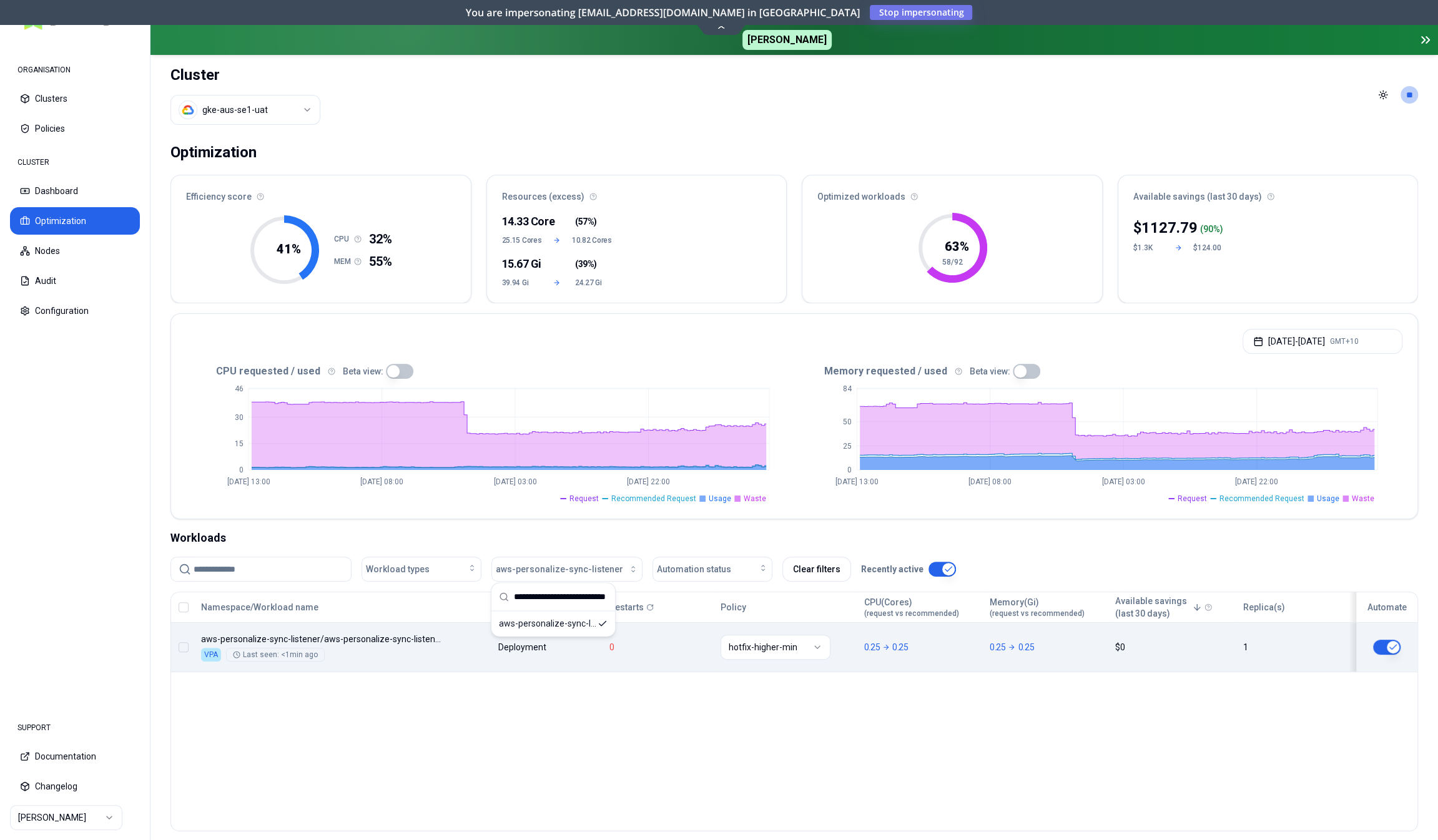
click at [447, 642] on div "Namespace/Workload name Type Restarts Policy CPU(Cores) (request vs recommended…" at bounding box center [795, 632] width 1247 height 80
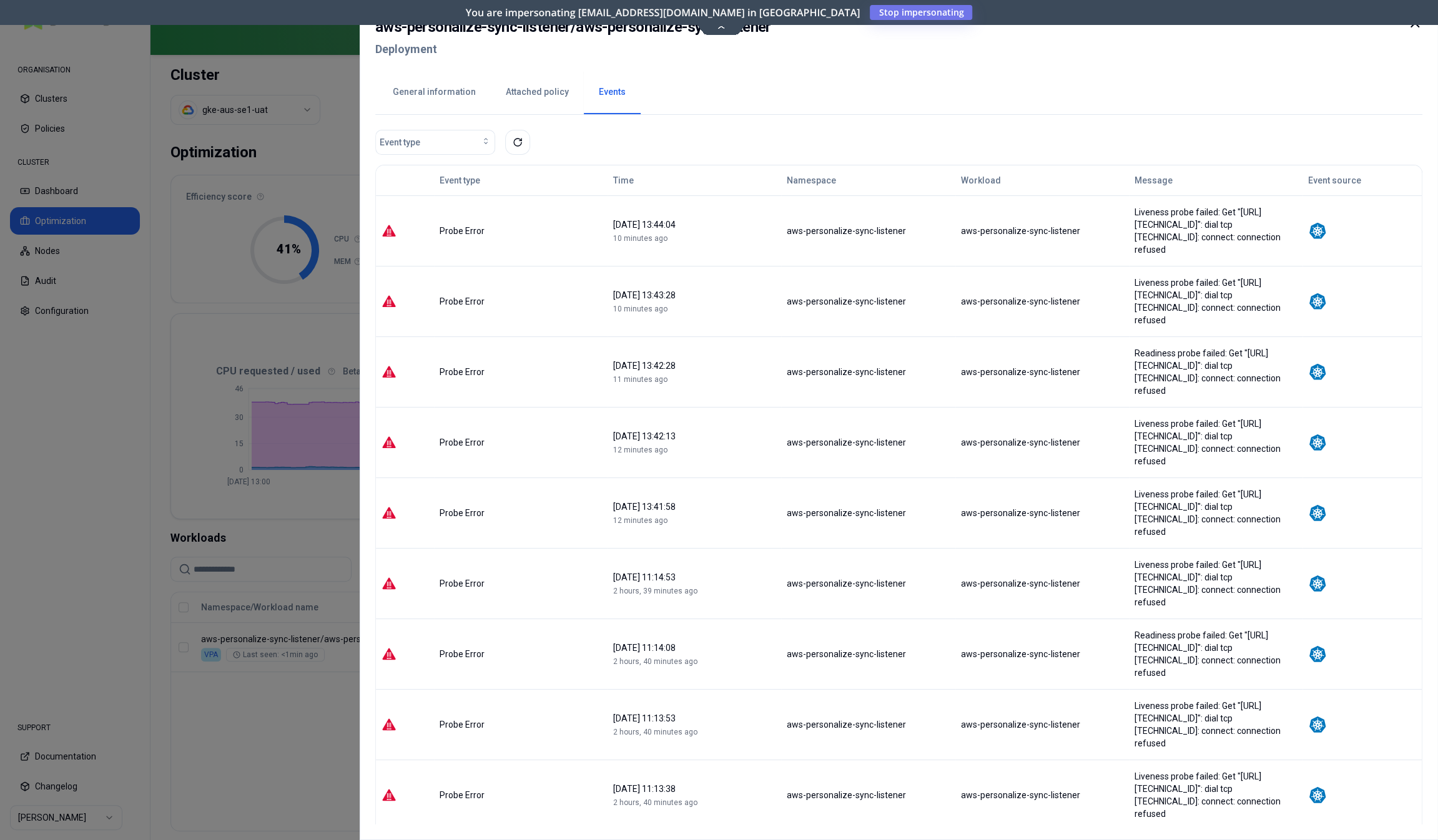
click at [281, 746] on div at bounding box center [719, 420] width 1438 height 840
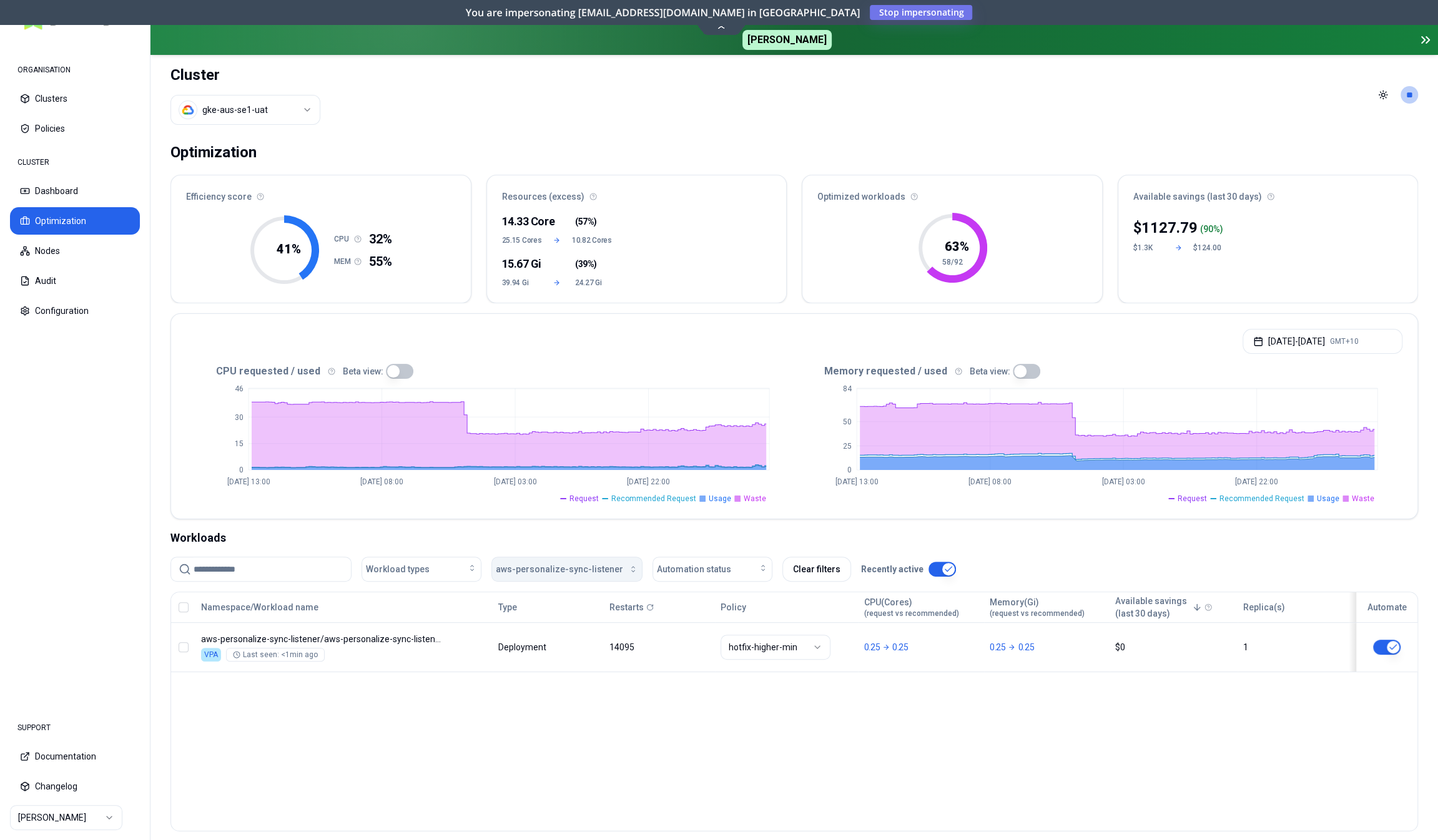
click at [542, 567] on span "aws-personalize-sync-listener" at bounding box center [559, 569] width 127 height 12
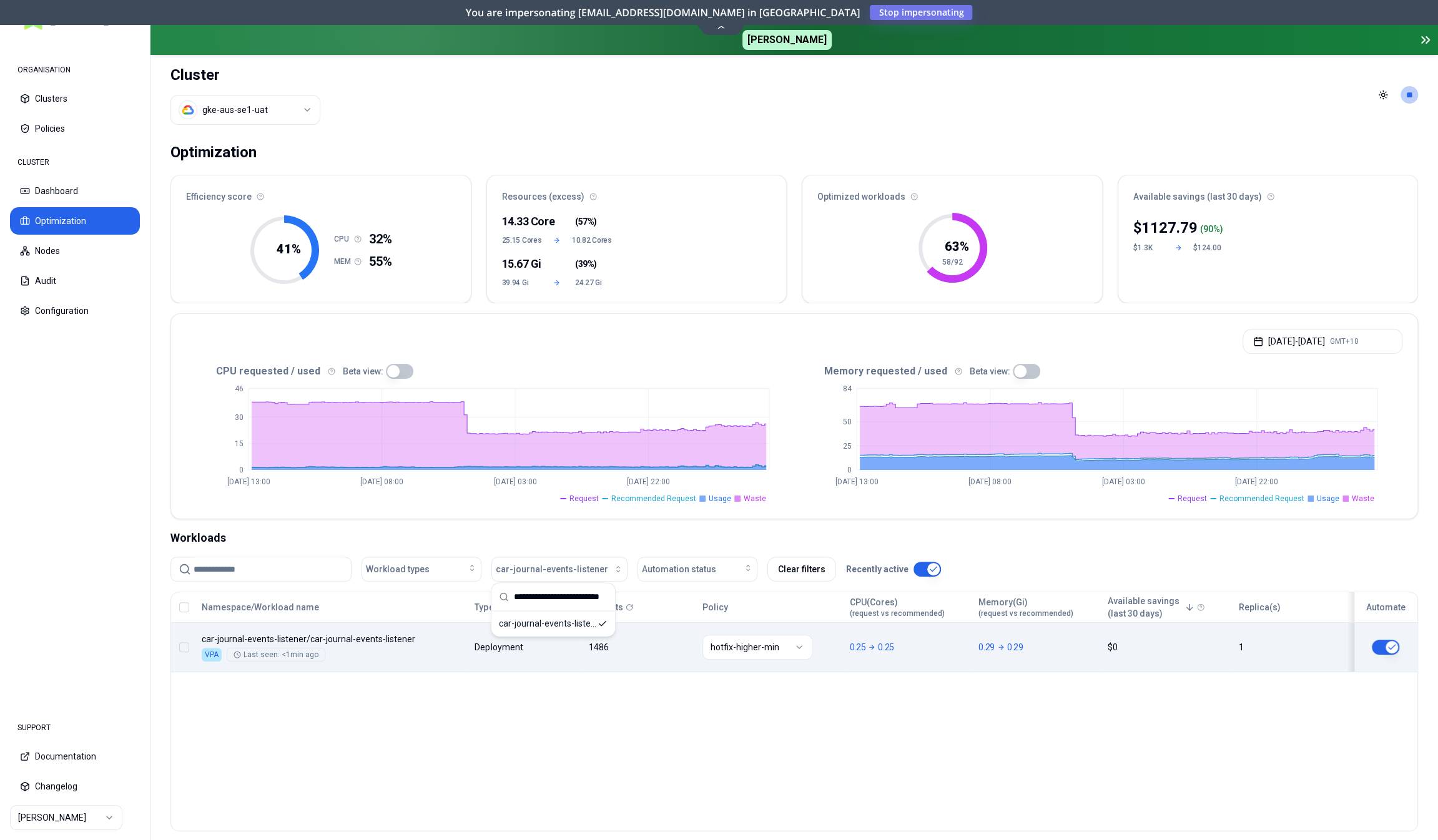
type input "**********"
click at [519, 657] on div "Namespace/Workload name Type Restarts Policy CPU(Cores) (request vs recommended…" at bounding box center [795, 632] width 1247 height 80
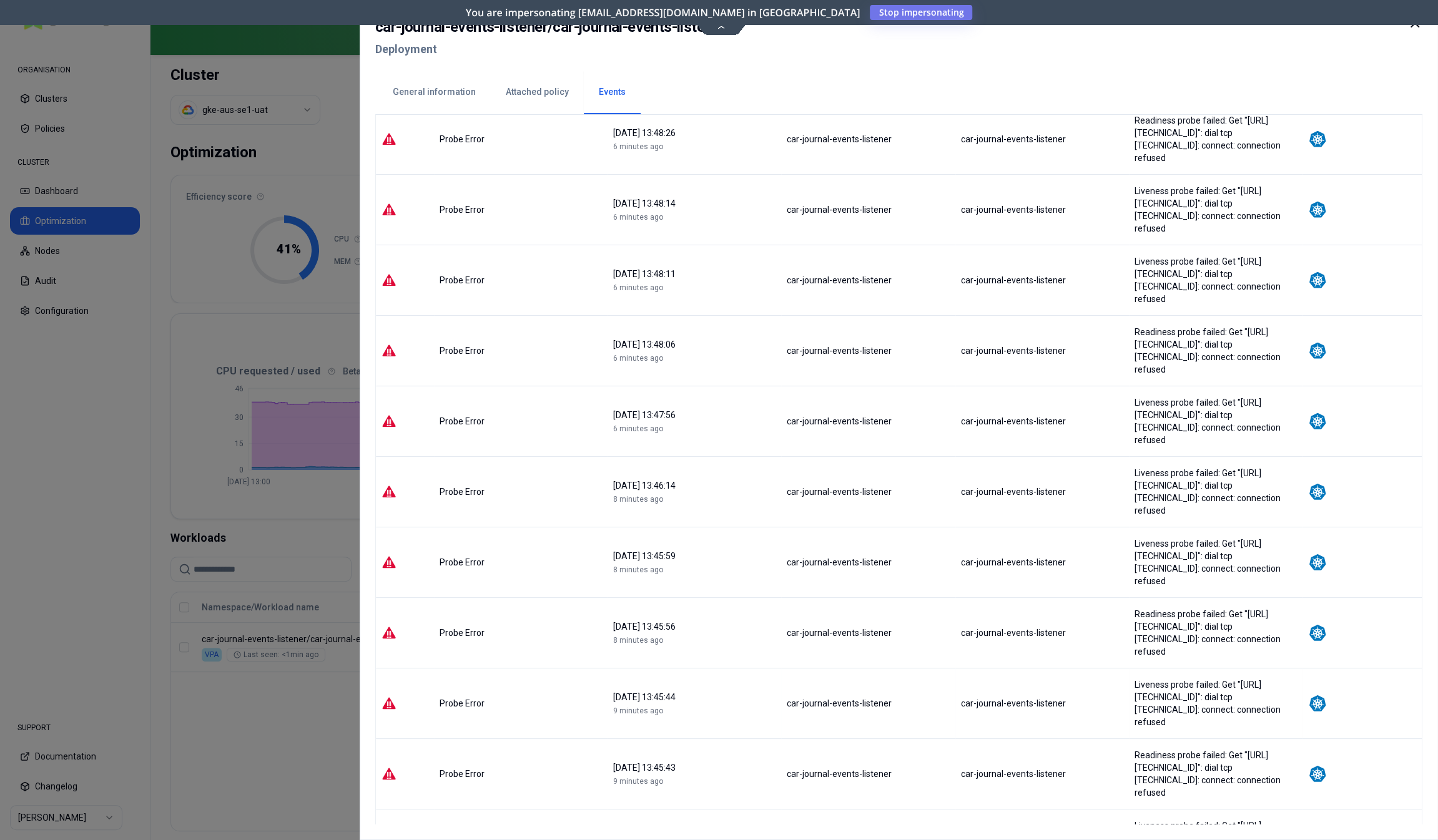
scroll to position [1151, 0]
click at [320, 750] on div at bounding box center [719, 420] width 1438 height 840
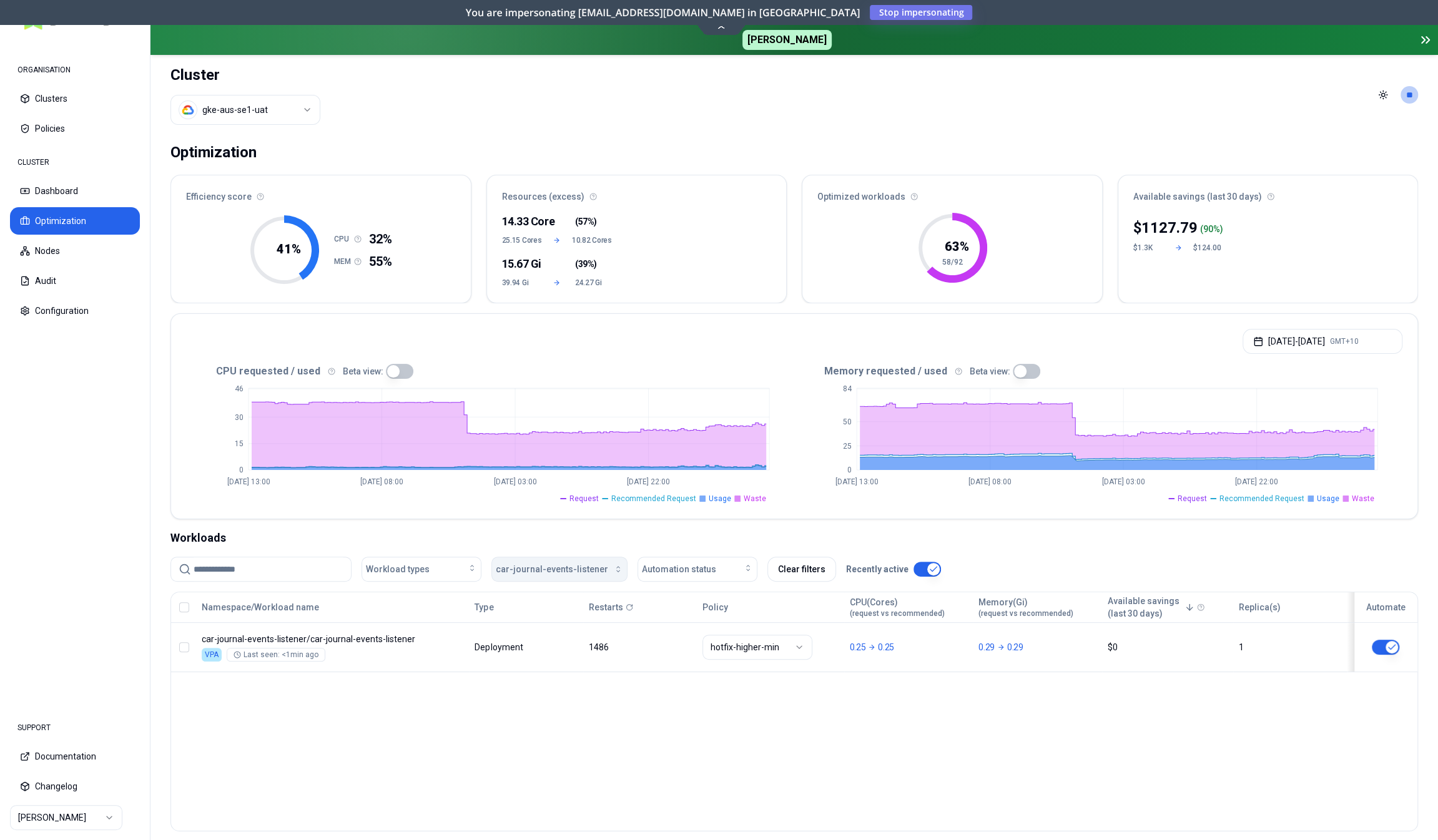
click at [534, 570] on span "car-journal-events-listener" at bounding box center [551, 569] width 112 height 12
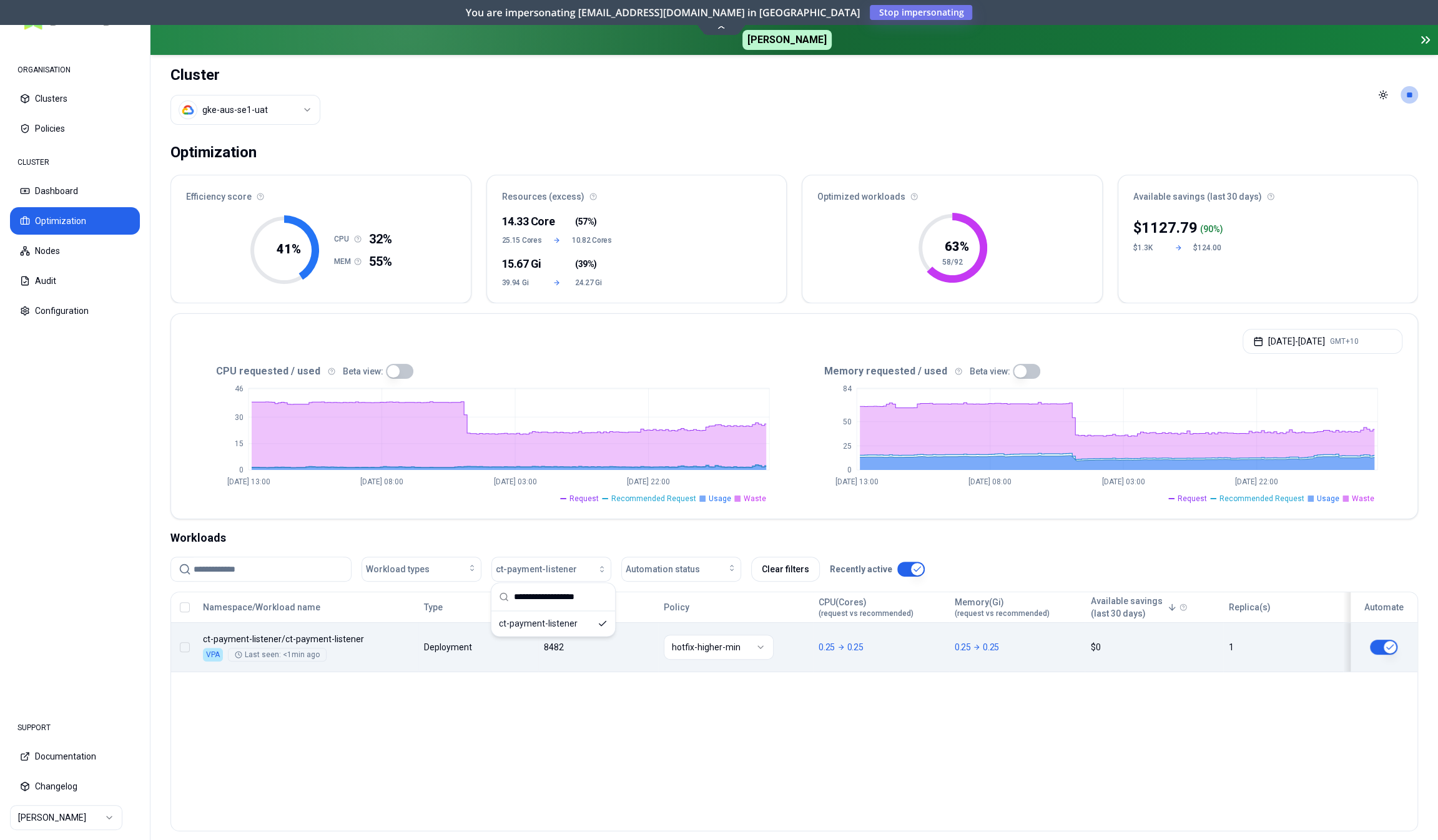
type input "**********"
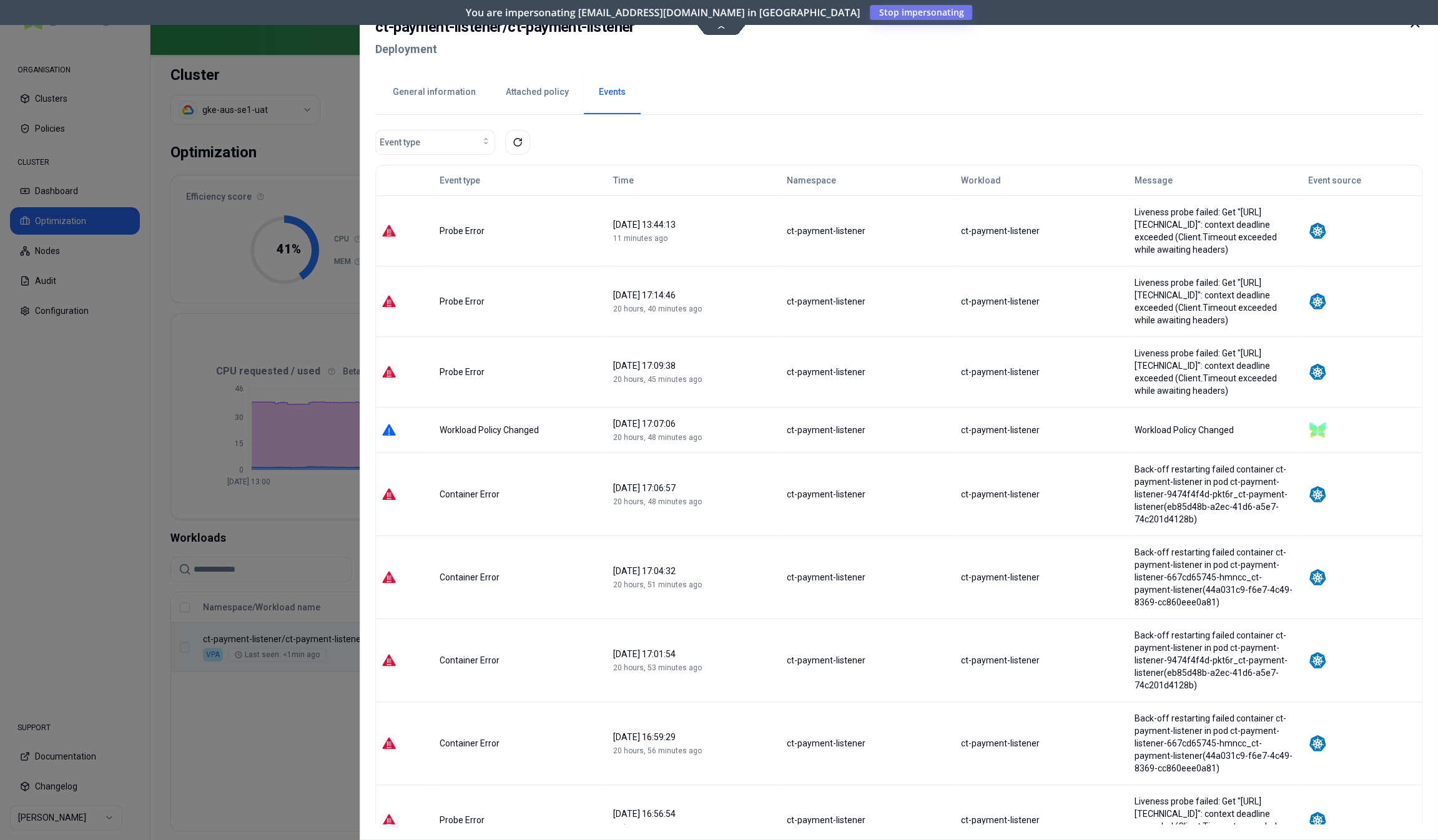
click at [281, 732] on div at bounding box center [719, 420] width 1438 height 840
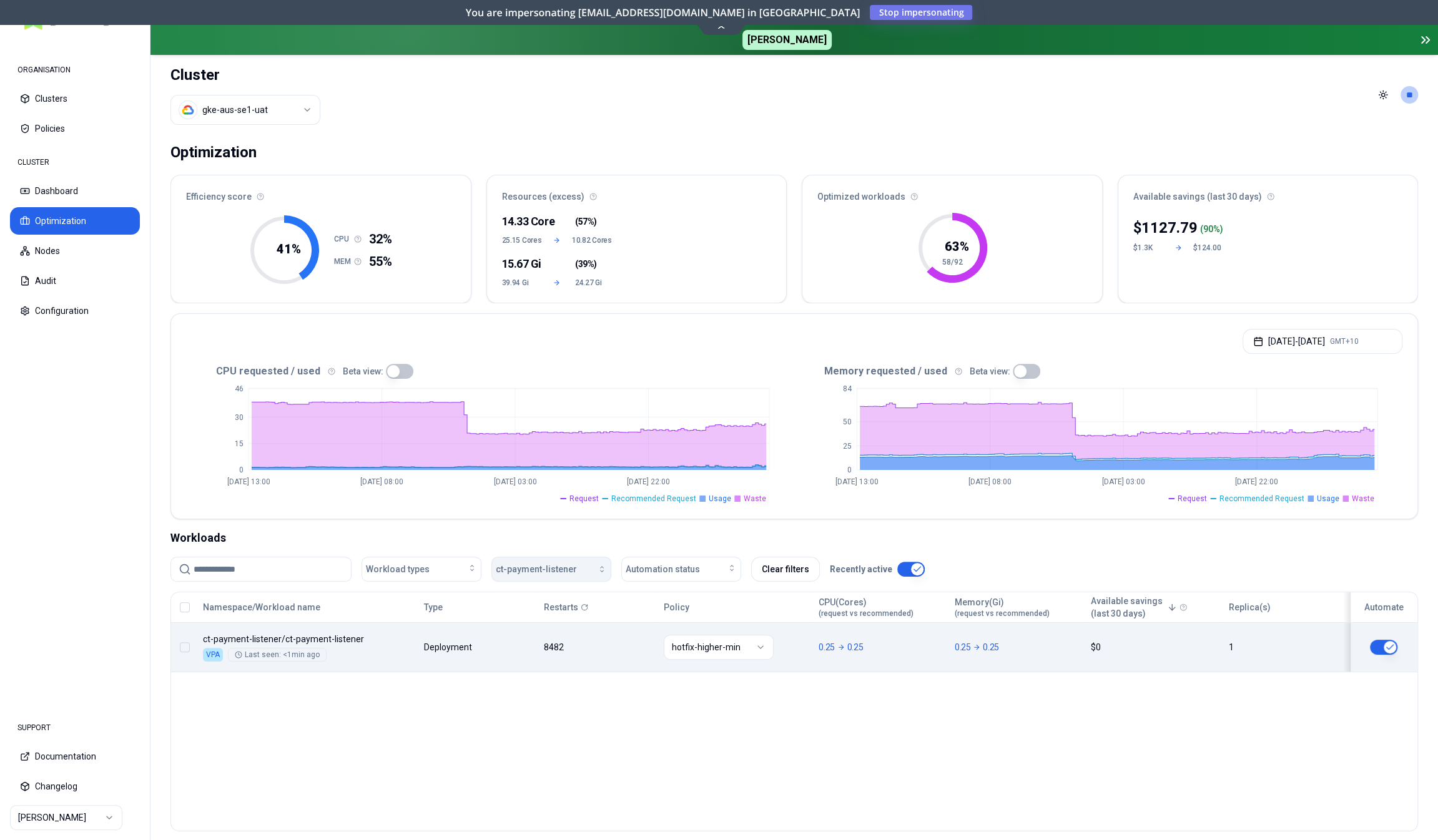
click at [532, 572] on span "ct-payment-listener" at bounding box center [536, 569] width 81 height 12
type input "**********"
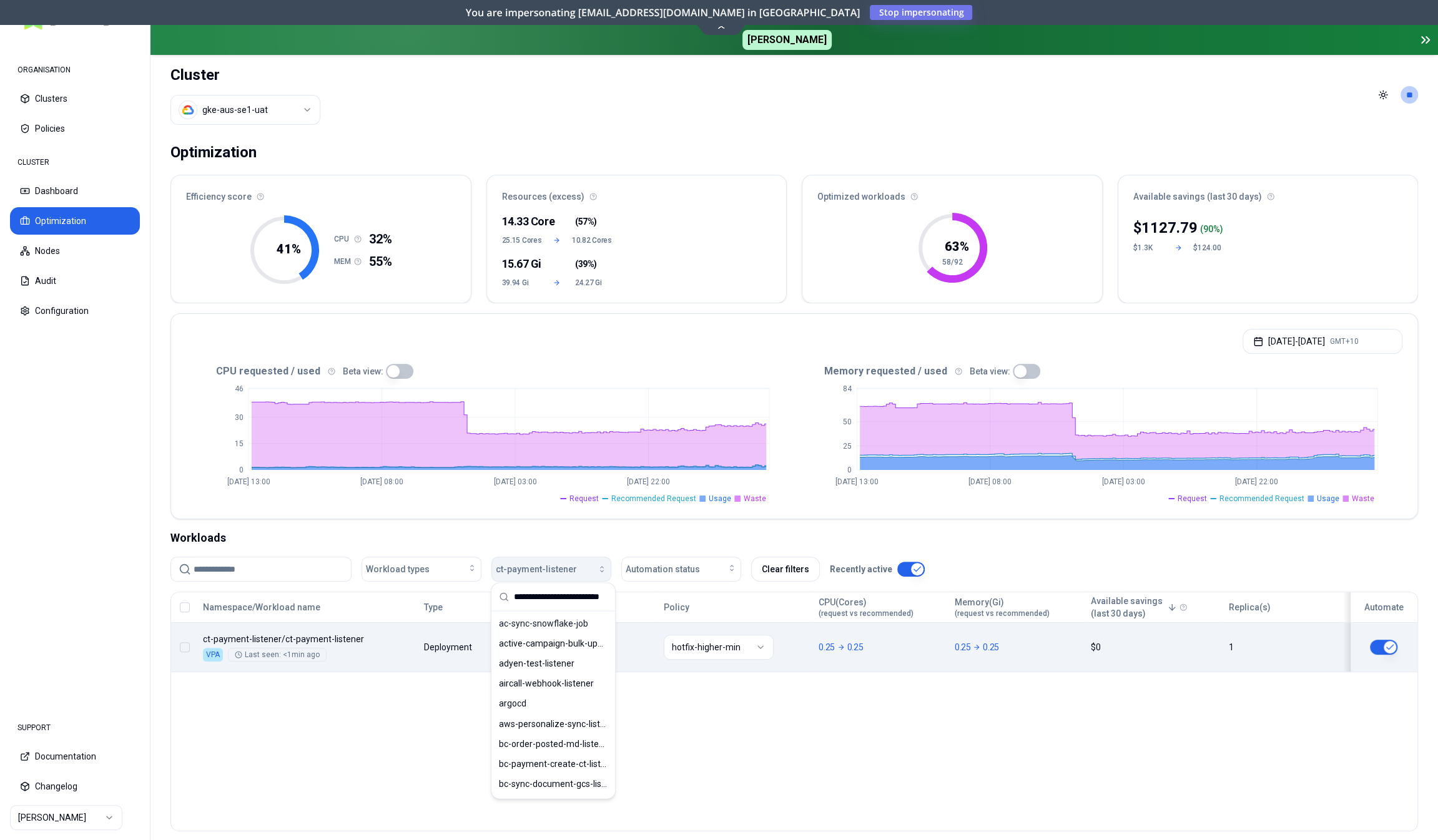
scroll to position [0, 12]
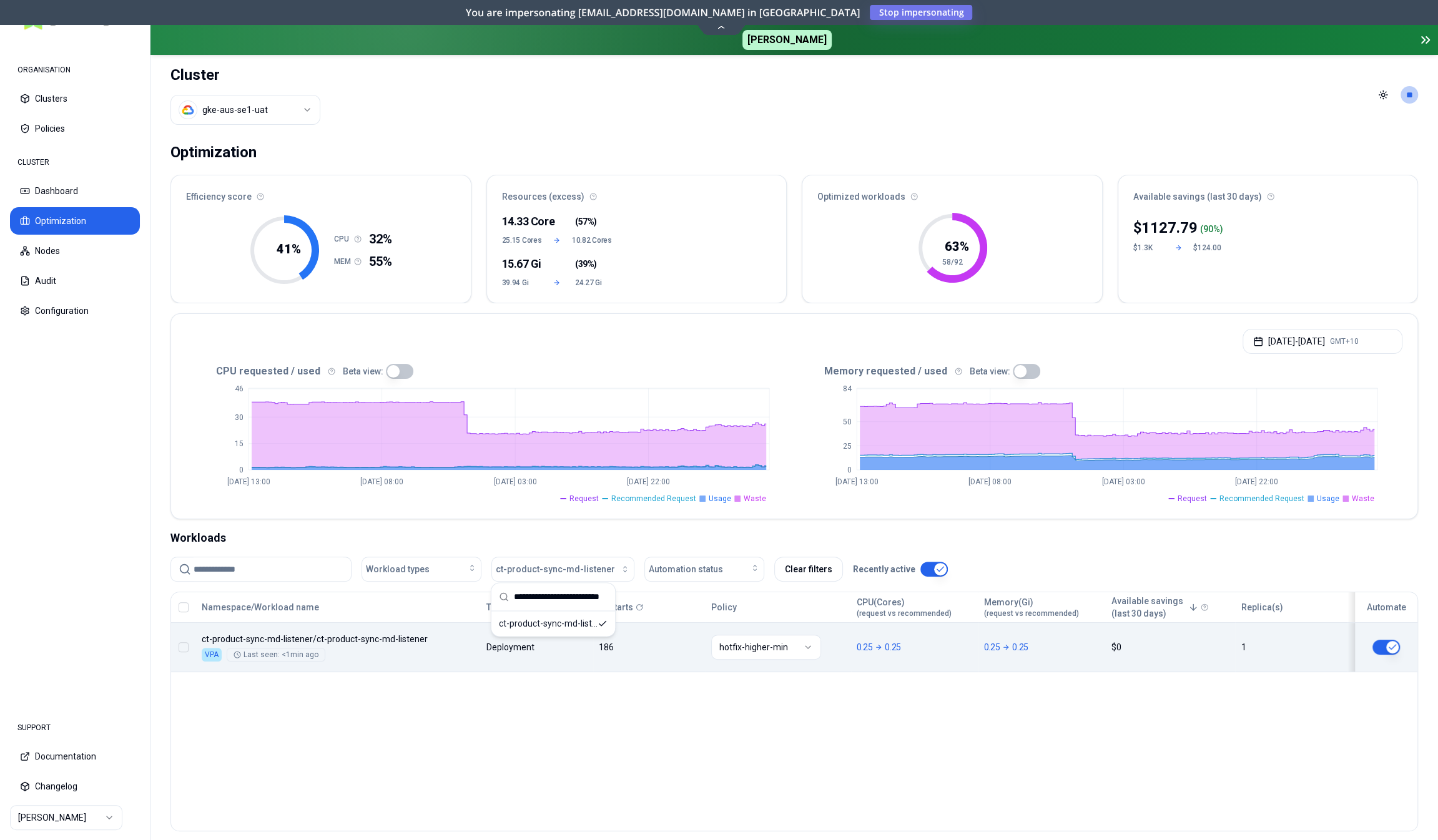
click at [433, 630] on div "Namespace/Workload name Type Restarts Policy CPU(Cores) (request vs recommended…" at bounding box center [795, 632] width 1247 height 80
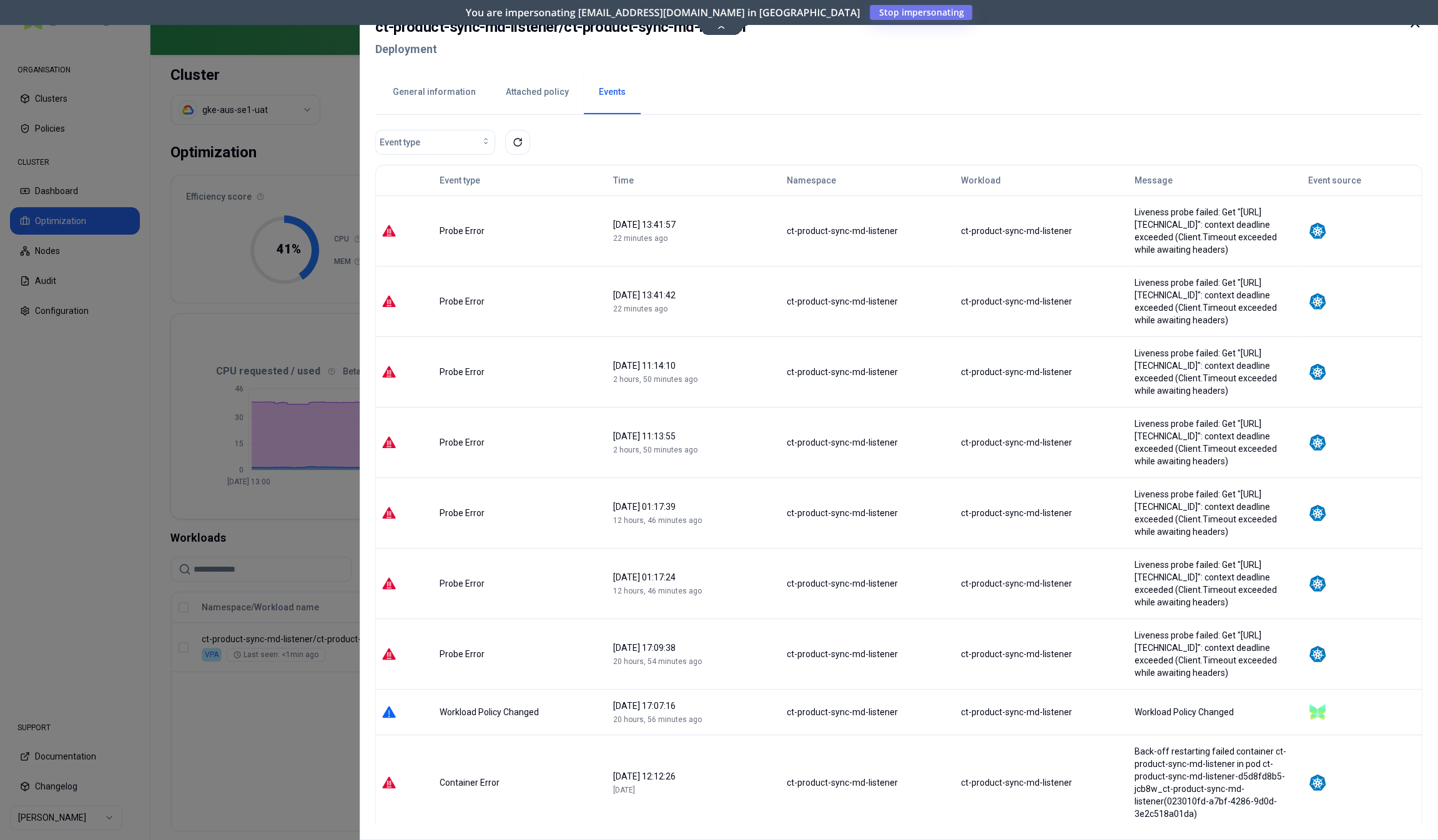
click at [250, 740] on div at bounding box center [719, 420] width 1438 height 840
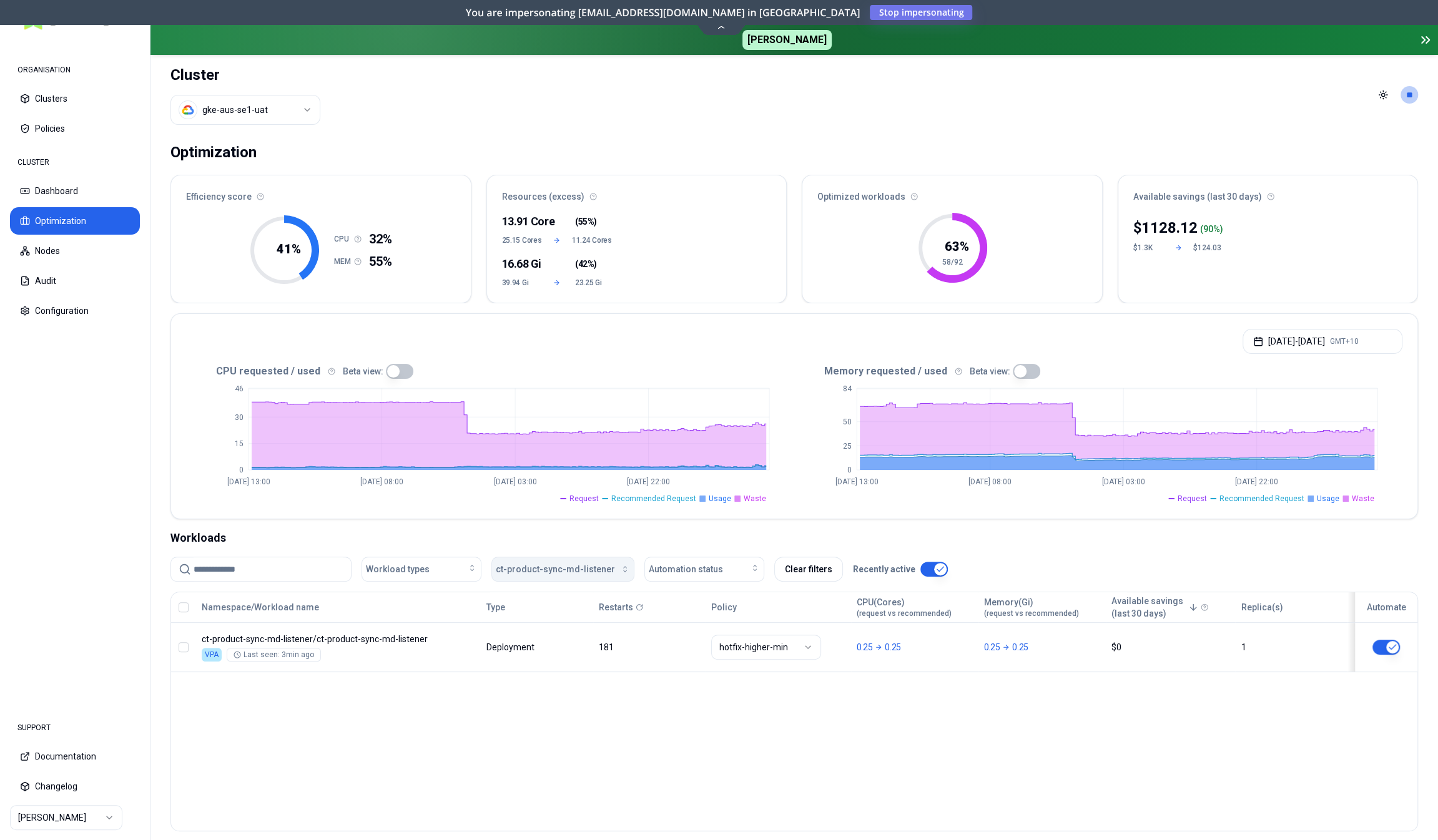
click at [533, 569] on span "ct-product-sync-md-listener" at bounding box center [555, 569] width 119 height 12
type input "***"
click at [535, 620] on span "car-journal-events-listener" at bounding box center [551, 623] width 105 height 12
click at [424, 661] on div "Namespace/Workload name Type Restarts Policy CPU(Cores) (request vs recommended…" at bounding box center [795, 632] width 1247 height 80
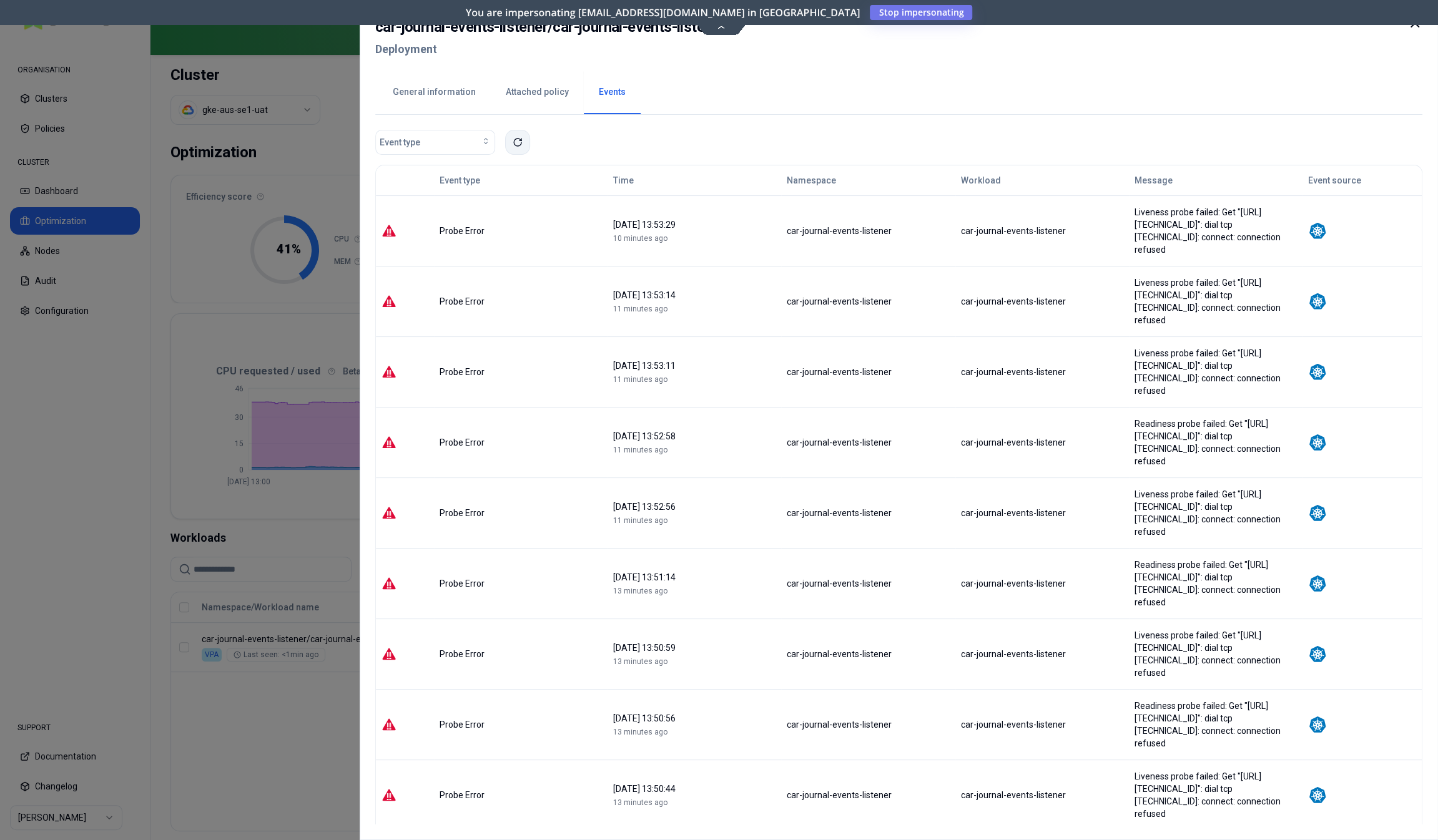
click at [520, 142] on icon at bounding box center [518, 142] width 10 height 10
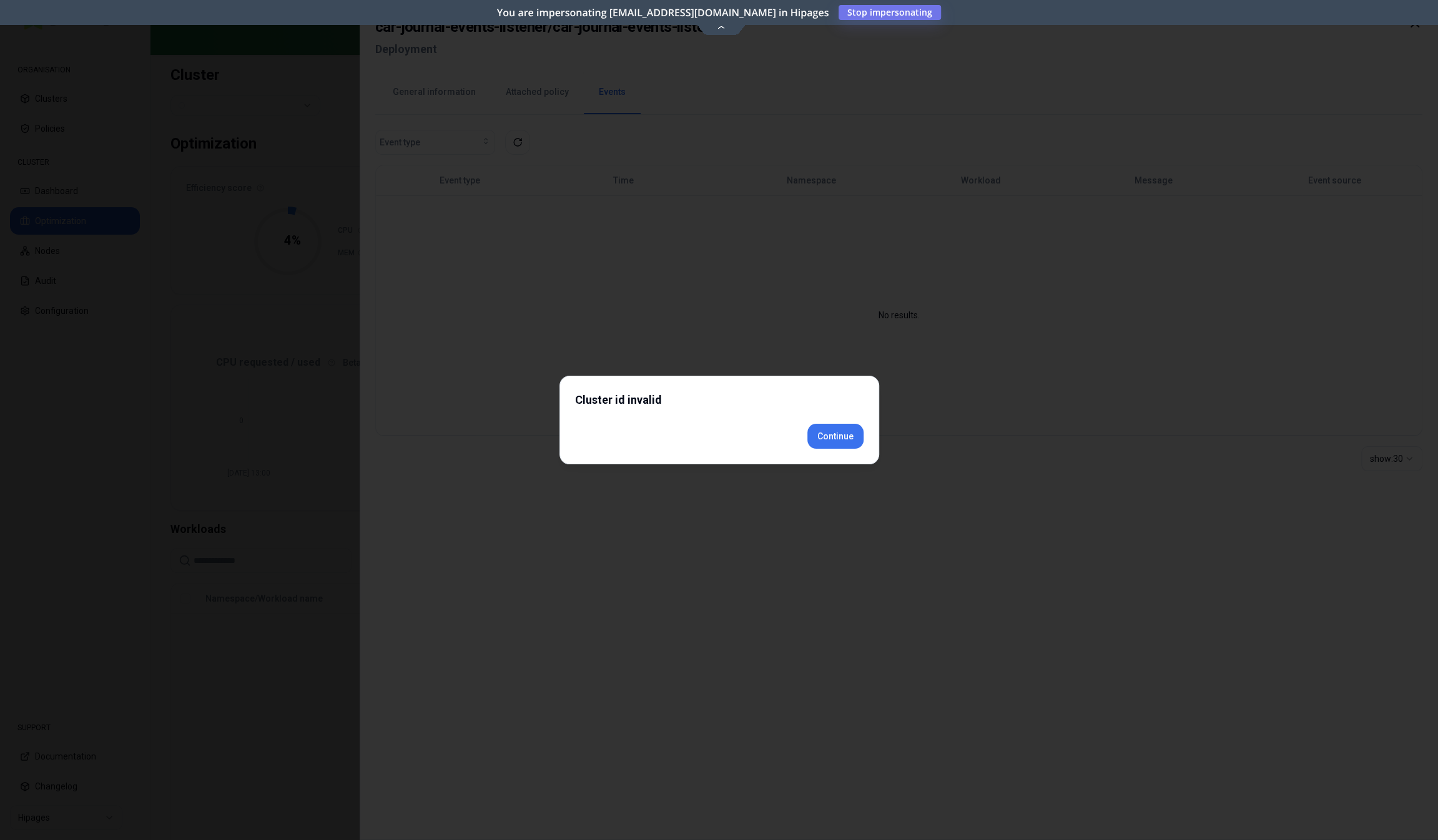
click at [835, 445] on button "Continue" at bounding box center [836, 436] width 56 height 25
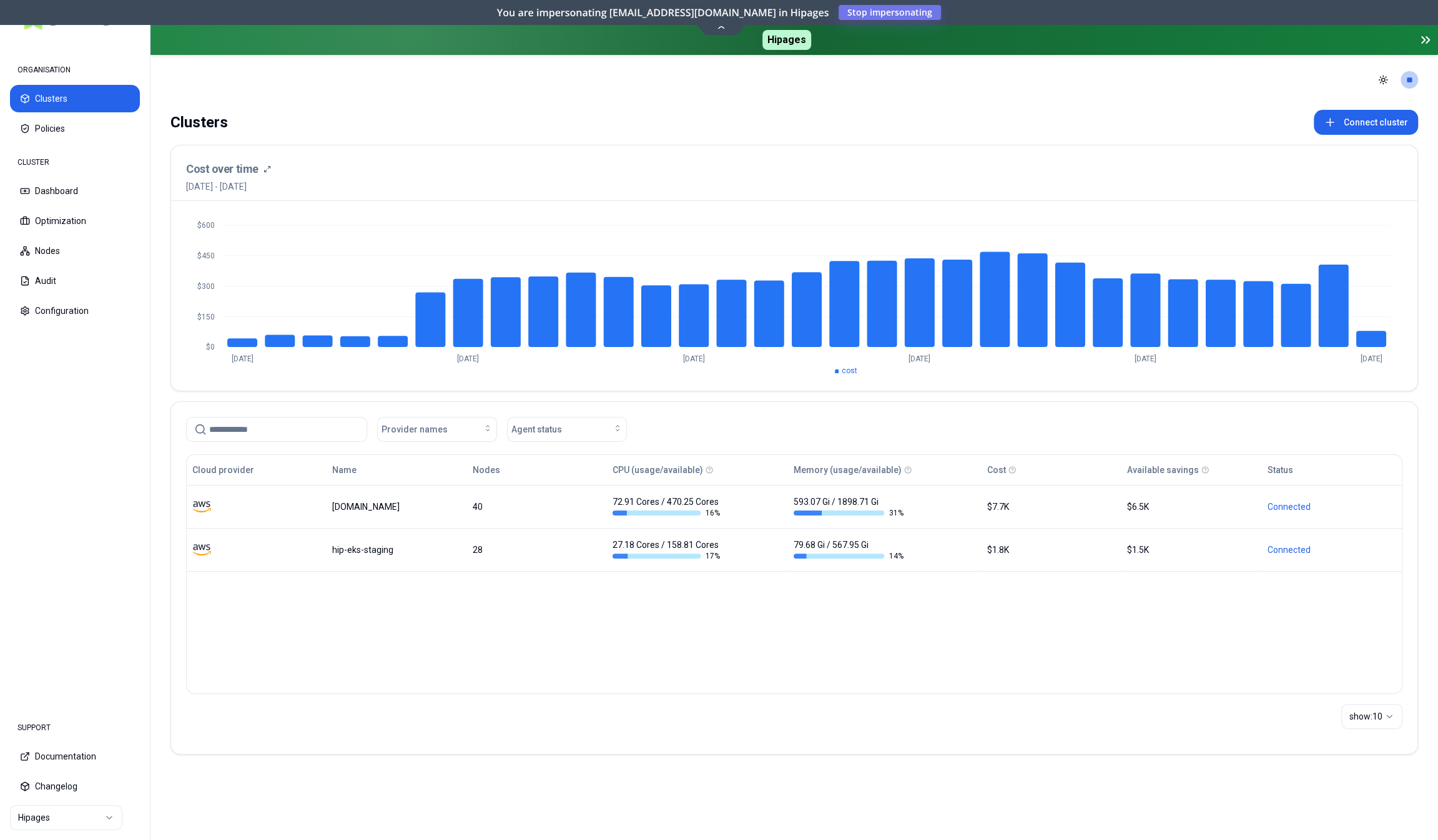
click at [89, 816] on html "ORGANISATION Clusters Policies CLUSTER Dashboard Optimization Nodes Audit Confi…" at bounding box center [719, 420] width 1438 height 840
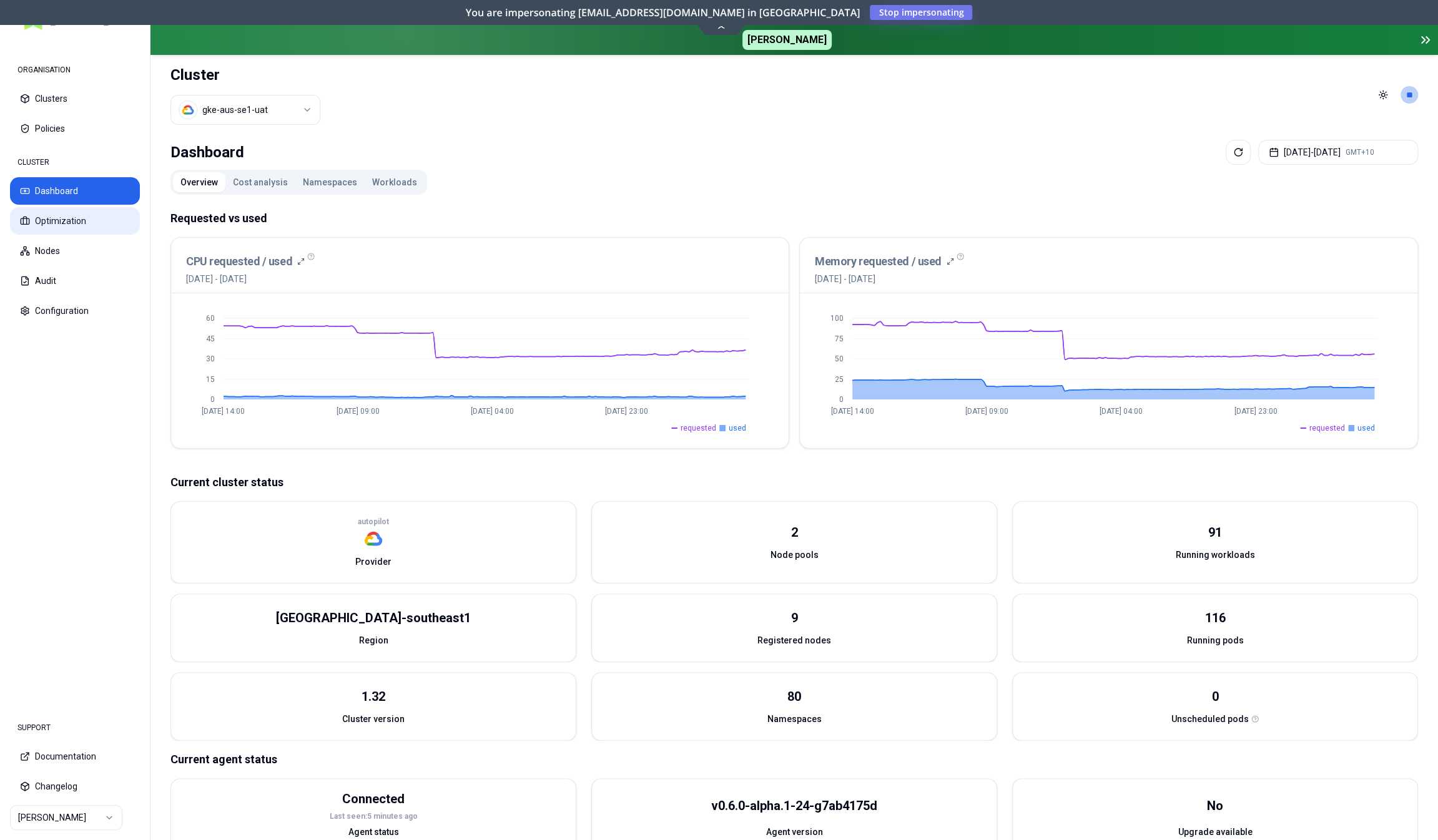
click at [69, 229] on button "Optimization" at bounding box center [75, 221] width 130 height 28
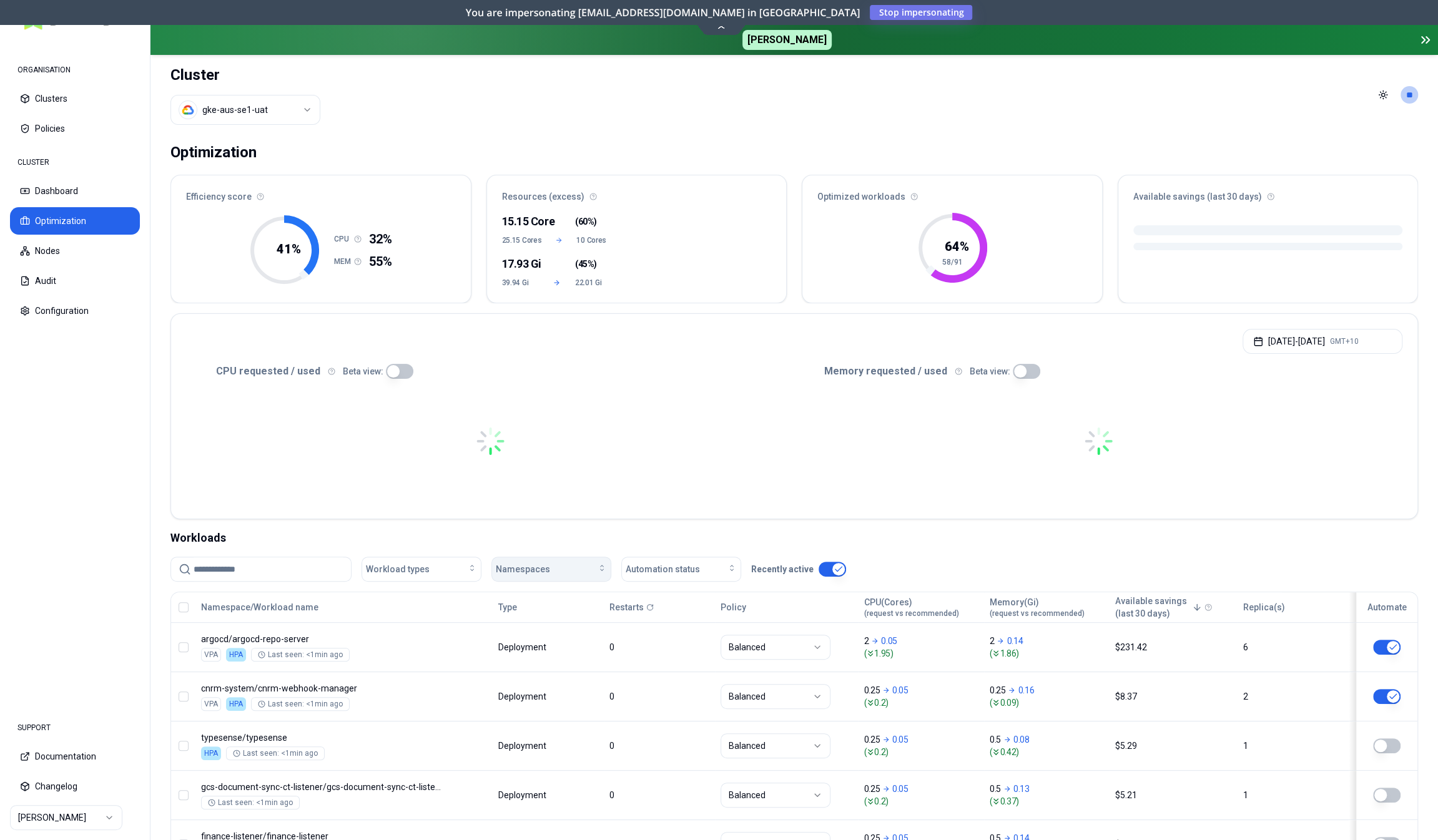
click at [500, 563] on span "Namespaces" at bounding box center [523, 569] width 55 height 12
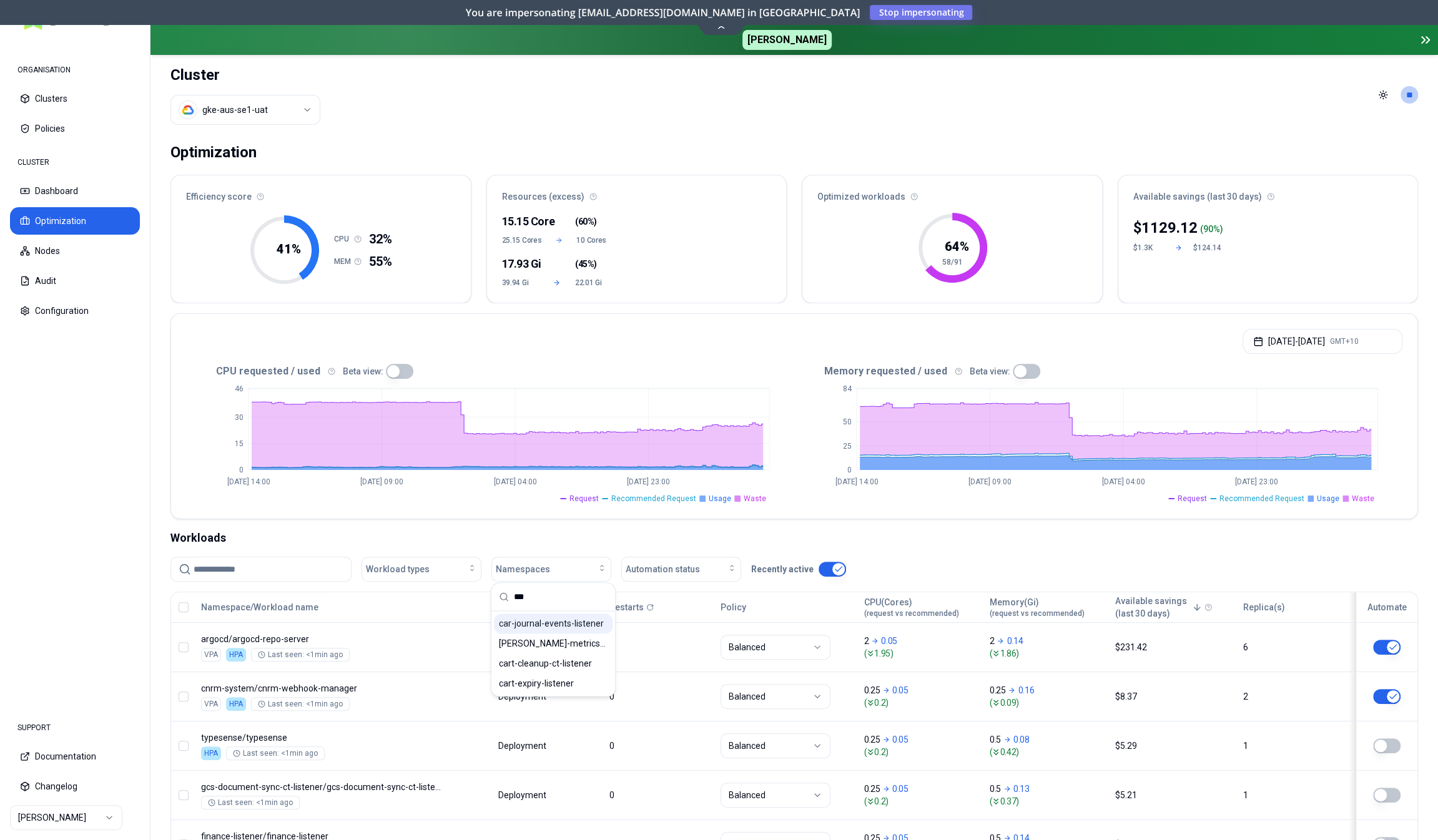
type input "***"
click at [549, 630] on div "car-journal-events-listener" at bounding box center [553, 623] width 119 height 20
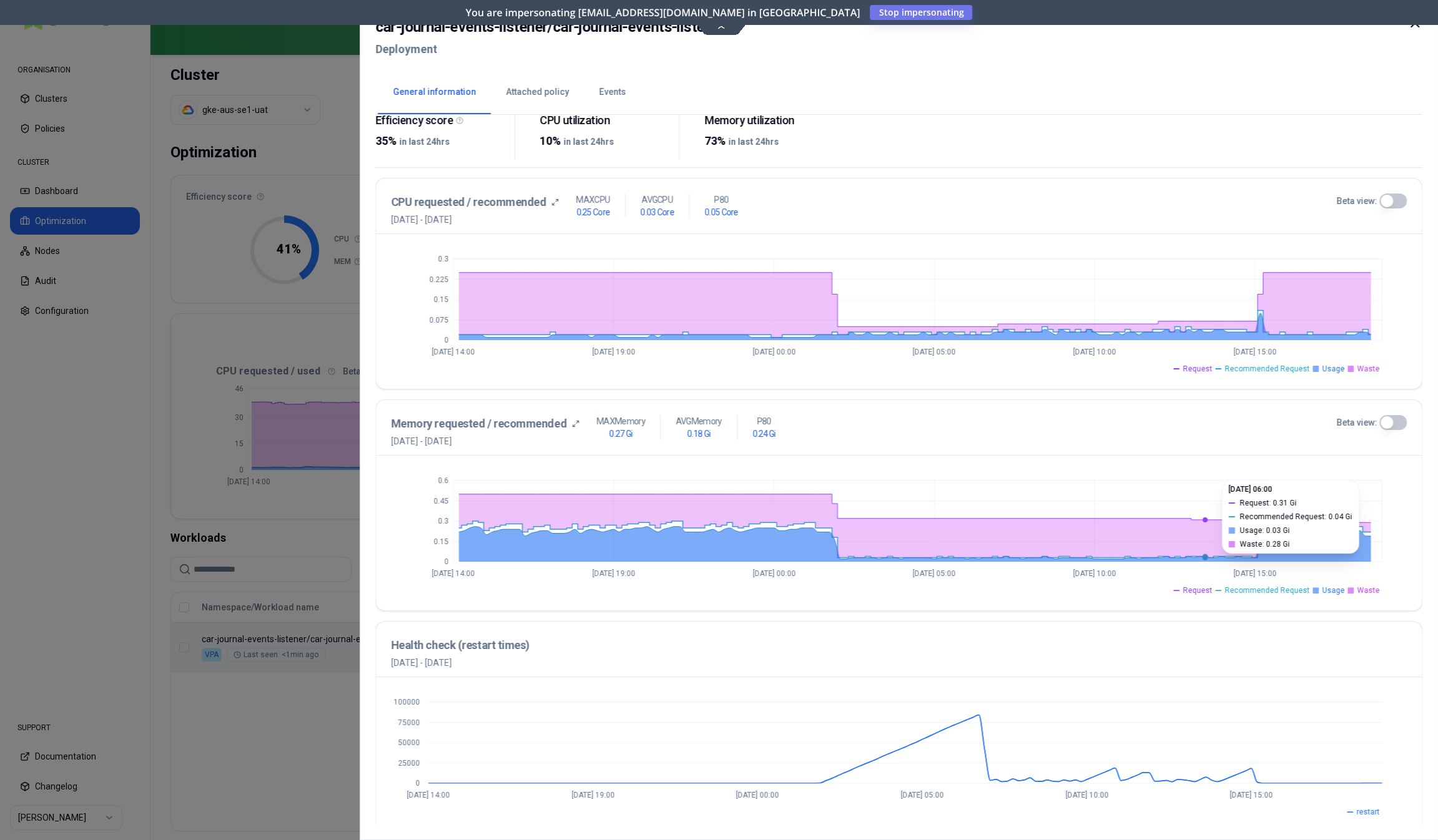
scroll to position [214, 0]
